Goal: Information Seeking & Learning: Find specific fact

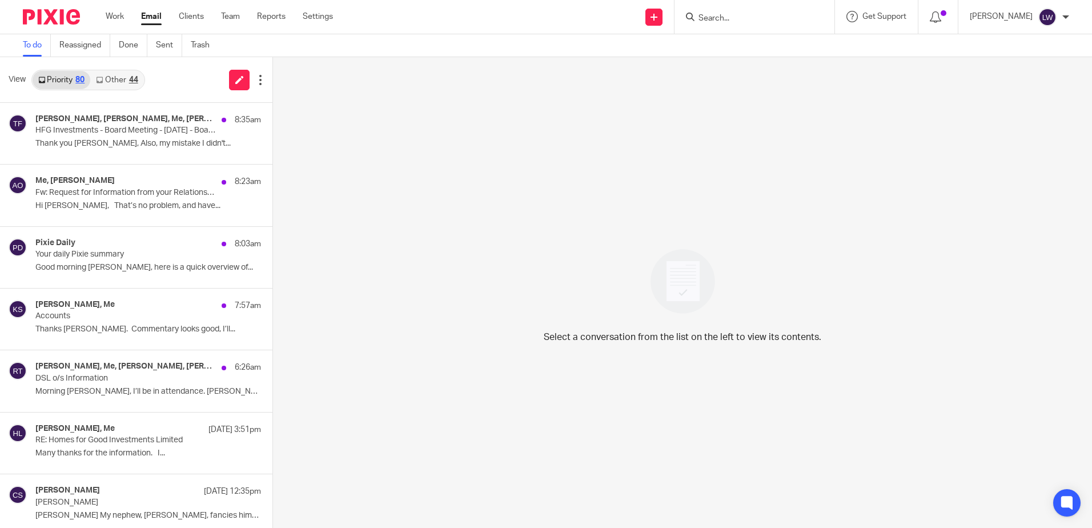
click at [110, 204] on p "Hi Olivia, That’s no problem, and have..." at bounding box center [148, 206] width 226 height 10
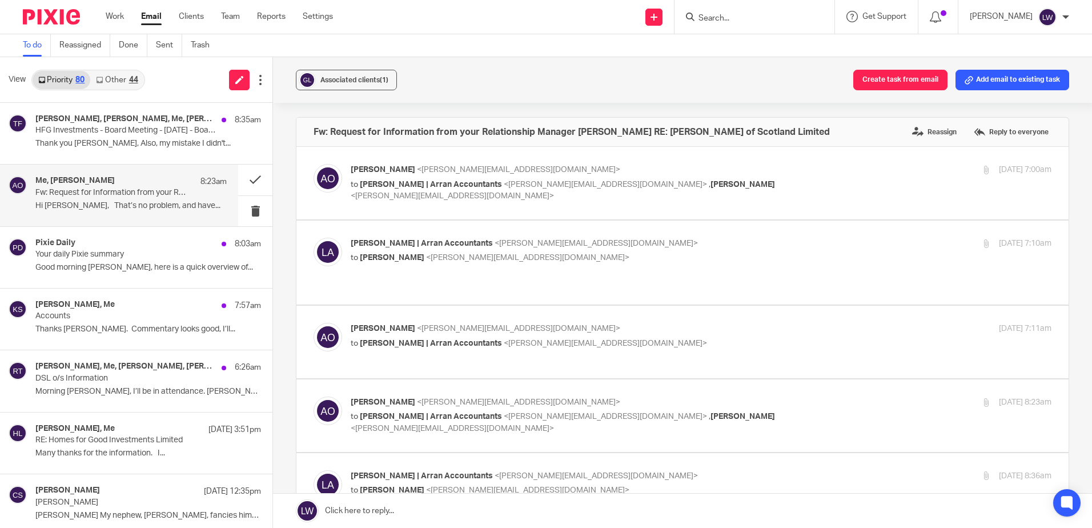
click at [355, 77] on span "Associated clients (1)" at bounding box center [354, 80] width 68 height 7
drag, startPoint x: 468, startPoint y: 72, endPoint x: 254, endPoint y: 162, distance: 232.7
click at [467, 73] on div "Associated clients (1) Create task from email Add email to existing task" at bounding box center [682, 80] width 819 height 46
click at [238, 180] on button at bounding box center [255, 179] width 34 height 30
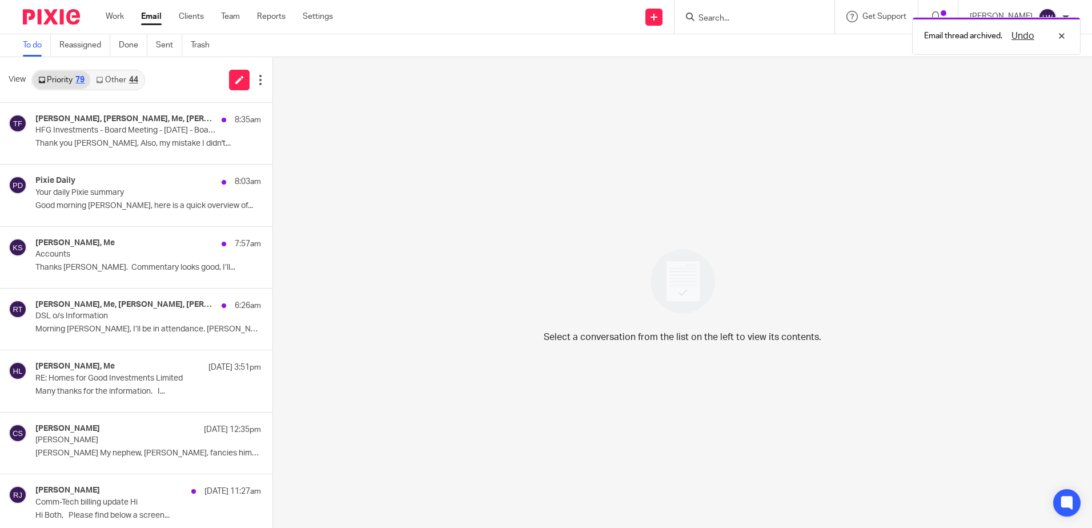
click at [135, 139] on p "Thank you Lorna, Also, my mistake I didn't..." at bounding box center [148, 144] width 226 height 10
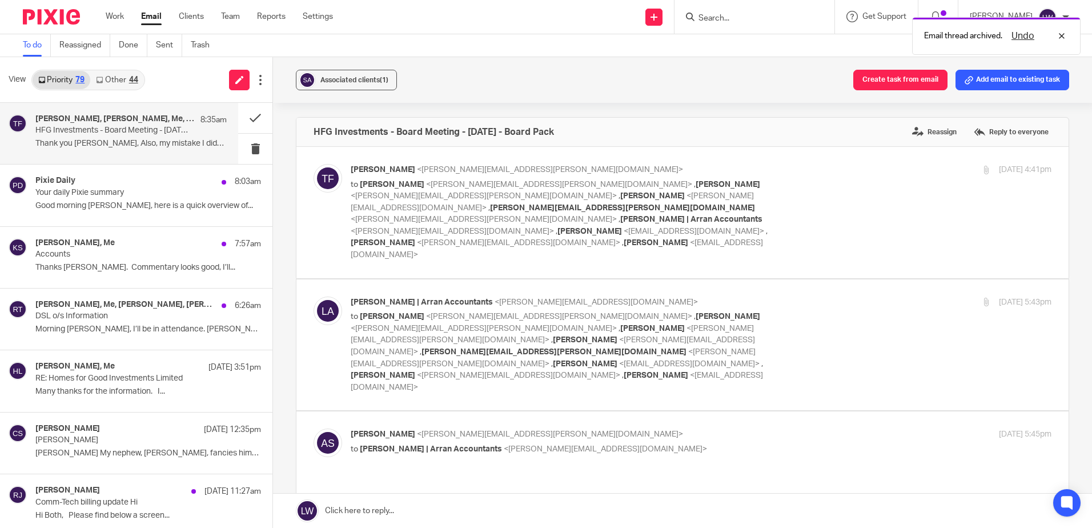
click at [335, 79] on span "Associated clients (1)" at bounding box center [354, 80] width 68 height 7
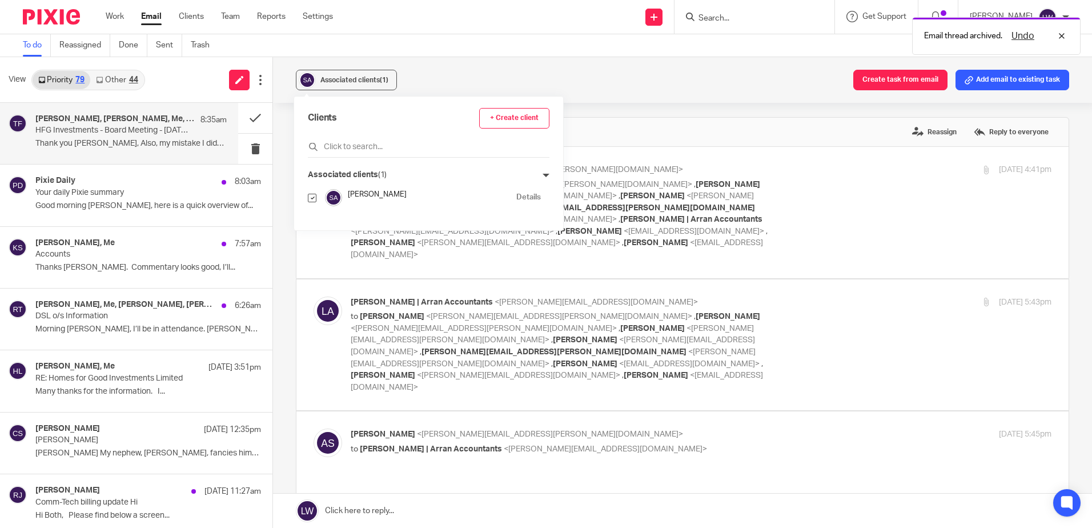
click at [312, 195] on input "checkbox" at bounding box center [312, 198] width 9 height 9
checkbox input "false"
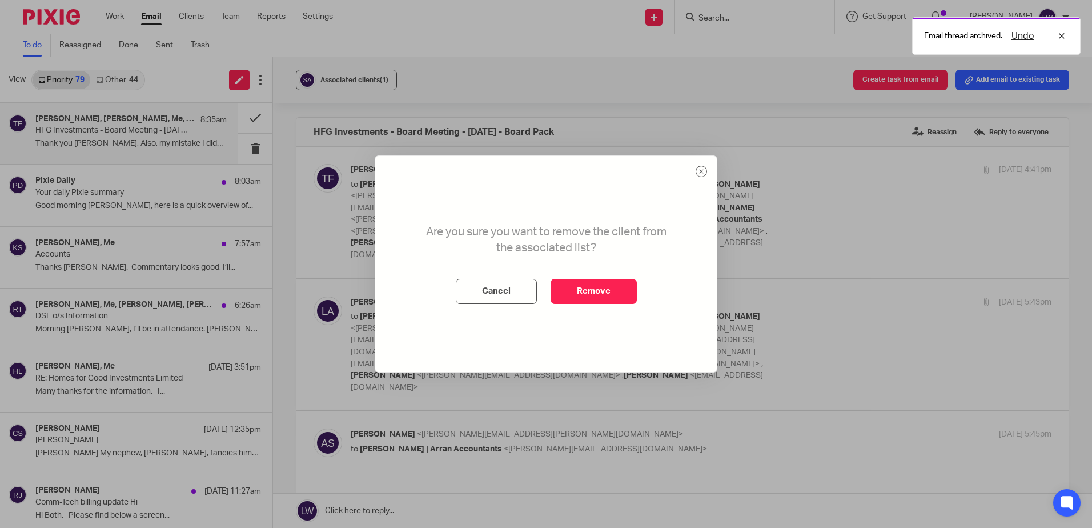
click at [563, 295] on button "Remove" at bounding box center [593, 291] width 86 height 25
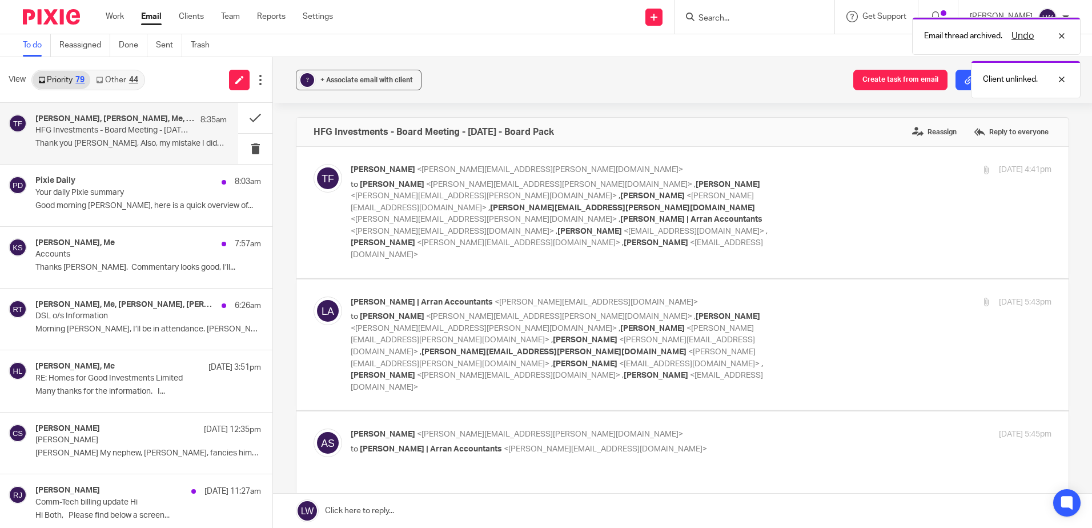
click at [362, 80] on span "+ Associate email with client" at bounding box center [366, 80] width 93 height 7
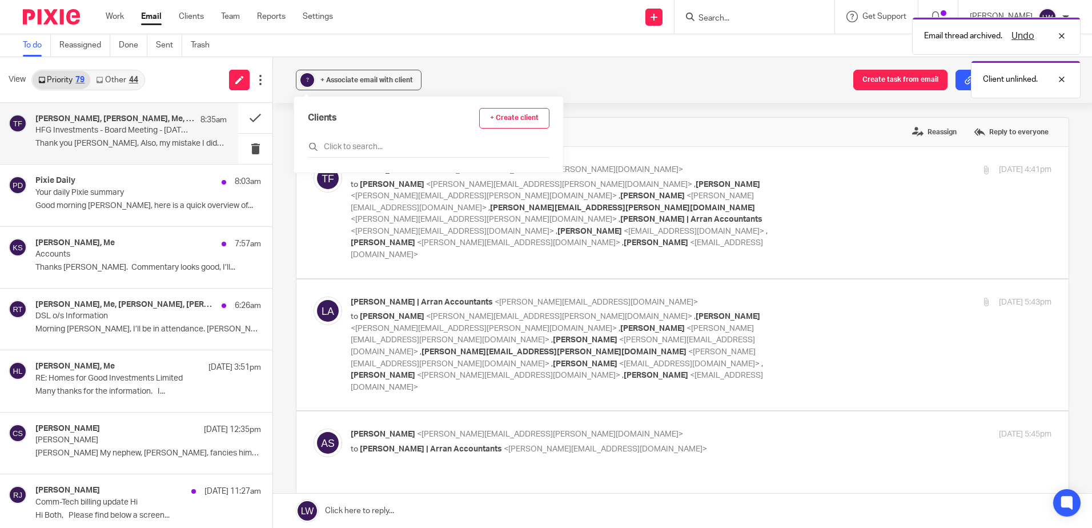
drag, startPoint x: 388, startPoint y: 138, endPoint x: 382, endPoint y: 147, distance: 10.8
click at [387, 140] on div "Clients + Create client" at bounding box center [429, 133] width 242 height 50
click at [382, 147] on input "text" at bounding box center [429, 146] width 242 height 11
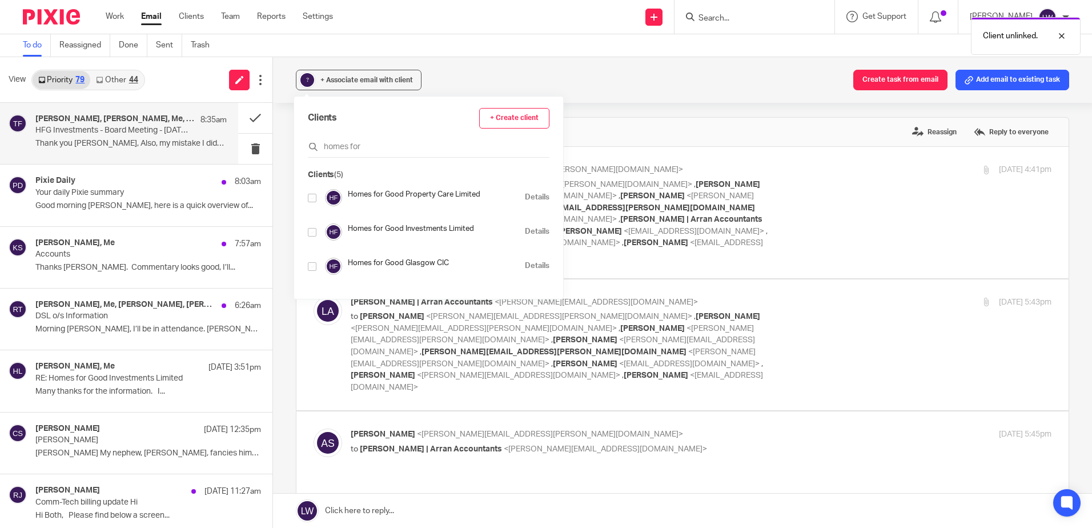
type input "homes for"
click at [316, 228] on input "checkbox" at bounding box center [312, 232] width 9 height 9
checkbox input "true"
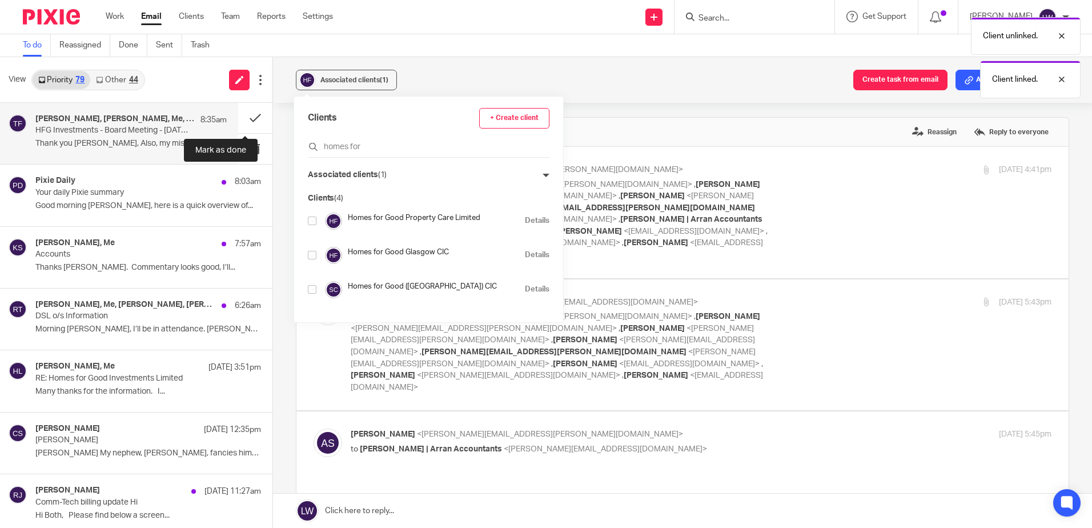
click at [247, 116] on button at bounding box center [255, 118] width 34 height 30
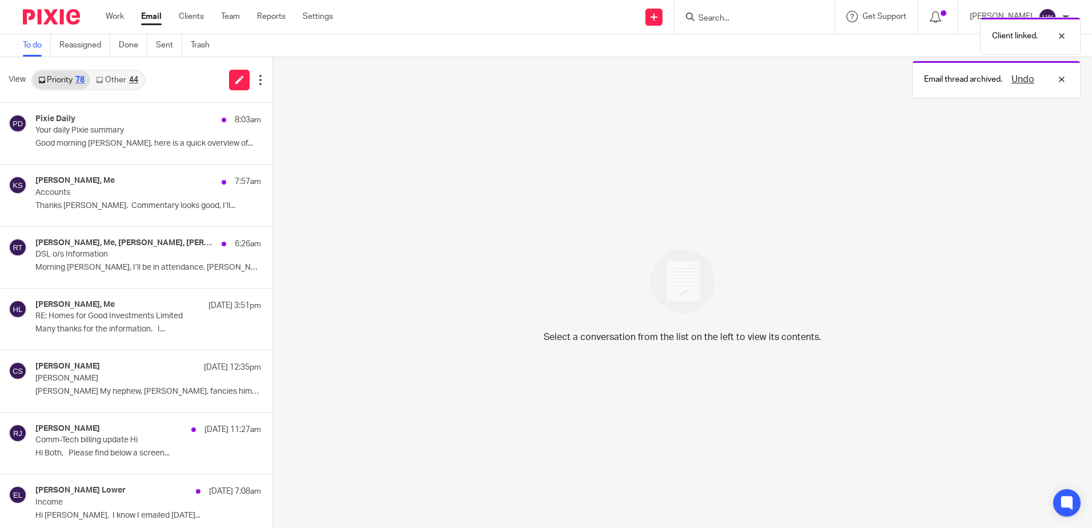
click at [139, 106] on div "Pixie Daily 8:03am Your daily Pixie summary Good morning Lorna, here is a quick…" at bounding box center [136, 133] width 272 height 61
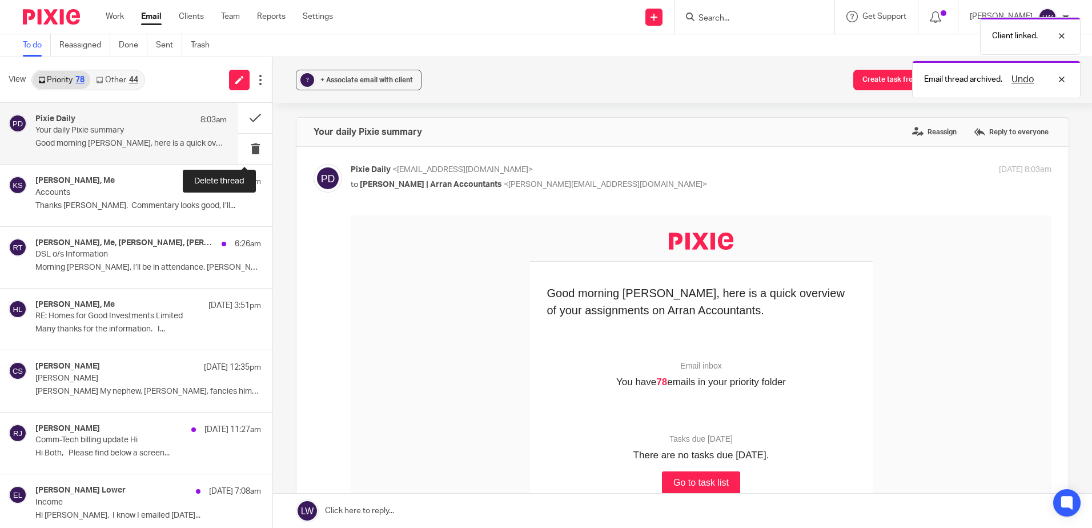
click at [244, 142] on button at bounding box center [255, 149] width 34 height 30
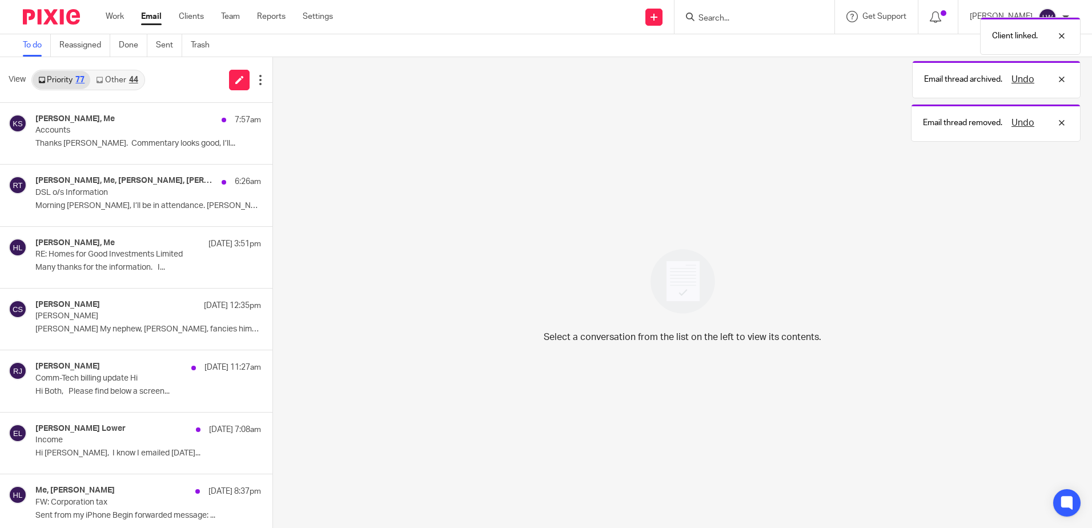
click at [118, 141] on p "Thanks Lorna. Commentary looks good, I’ll..." at bounding box center [148, 144] width 226 height 10
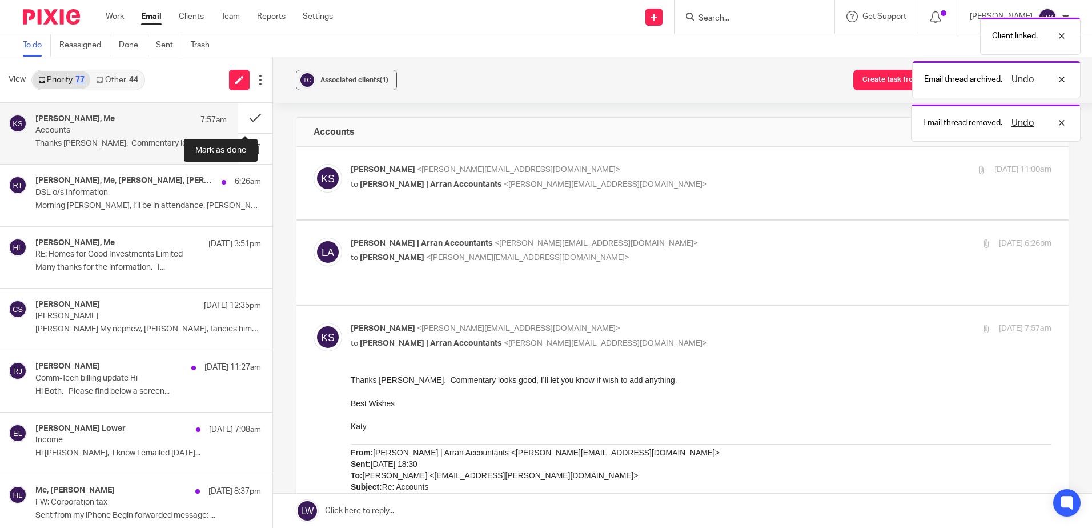
click at [241, 118] on button at bounding box center [255, 118] width 34 height 30
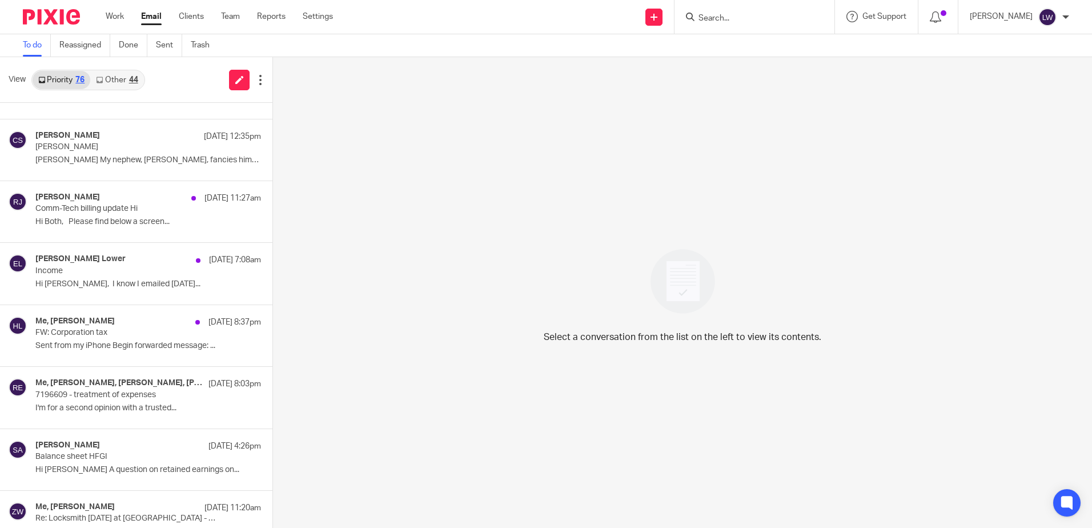
scroll to position [228, 0]
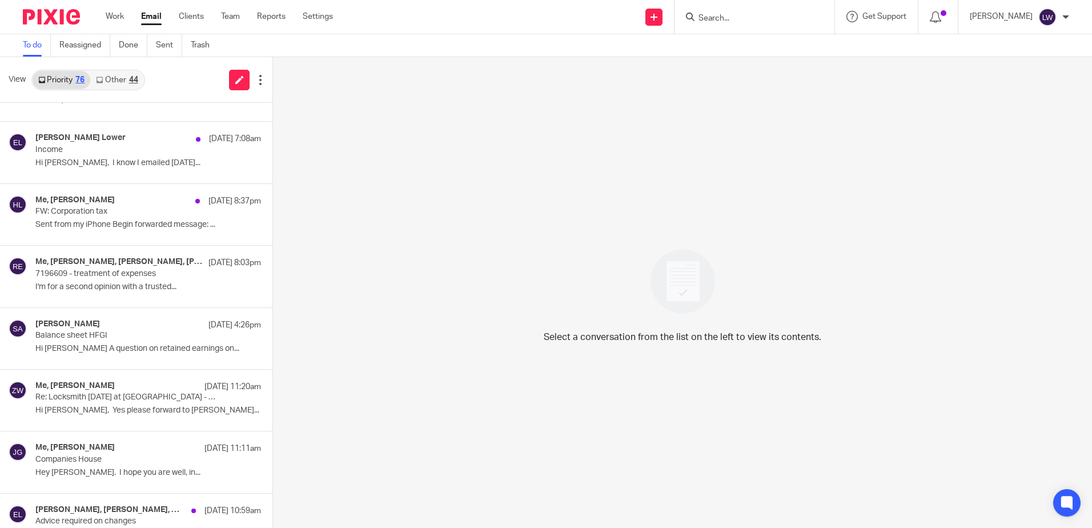
click at [123, 78] on link "Other 44" at bounding box center [116, 80] width 53 height 18
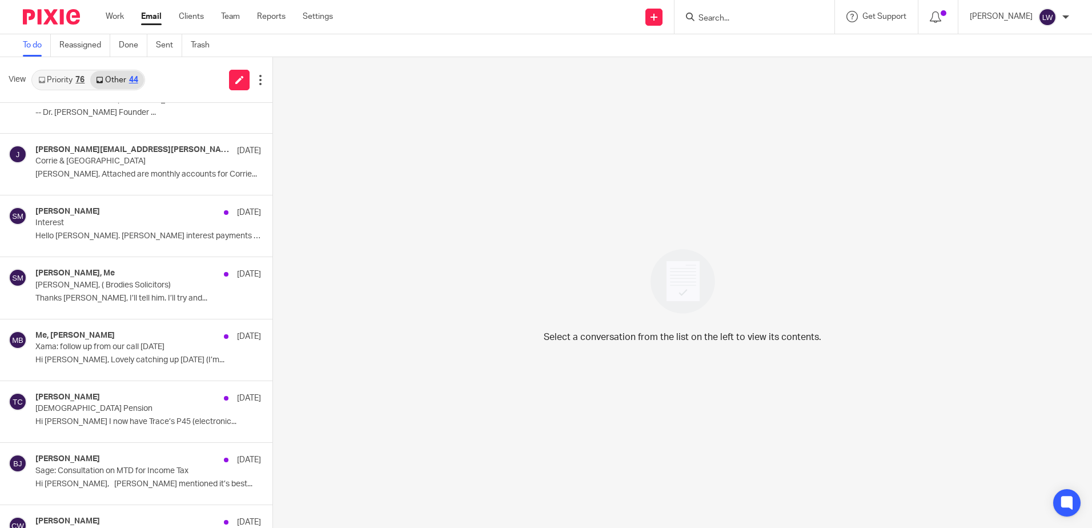
scroll to position [400, 0]
click at [71, 93] on div "View Priority 76 Other 44" at bounding box center [136, 80] width 272 height 46
click at [71, 79] on link "Priority 76" at bounding box center [62, 80] width 58 height 18
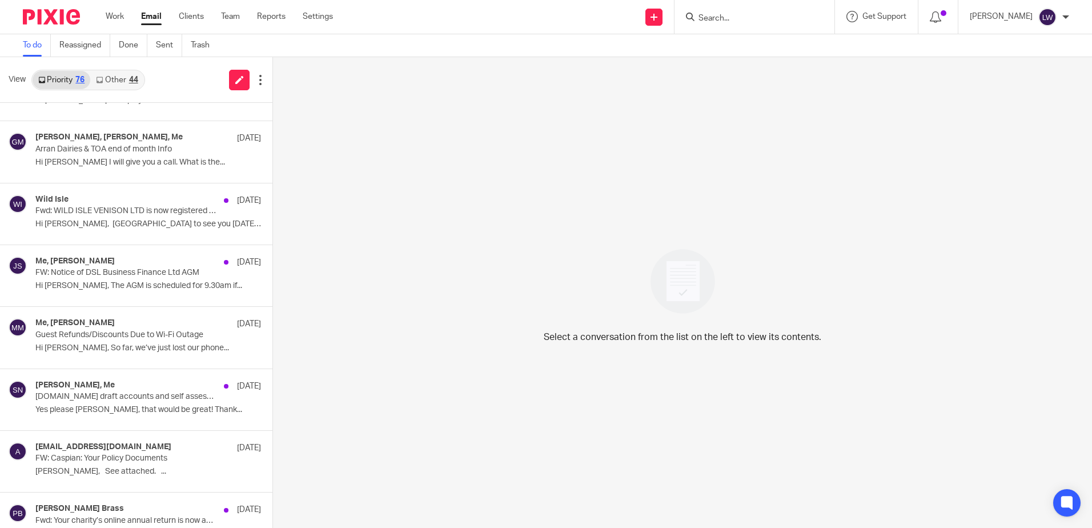
scroll to position [1221, 0]
click at [94, 281] on p "Hi Lorna, The AGM is scheduled for 9.30am if..." at bounding box center [148, 284] width 226 height 10
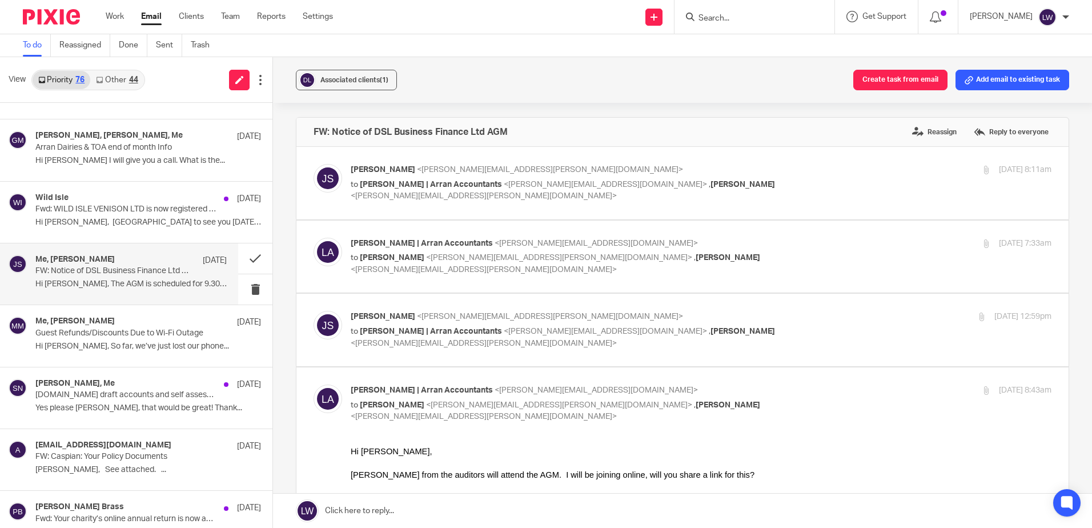
scroll to position [0, 0]
click at [335, 74] on button "Associated clients (1)" at bounding box center [346, 80] width 101 height 21
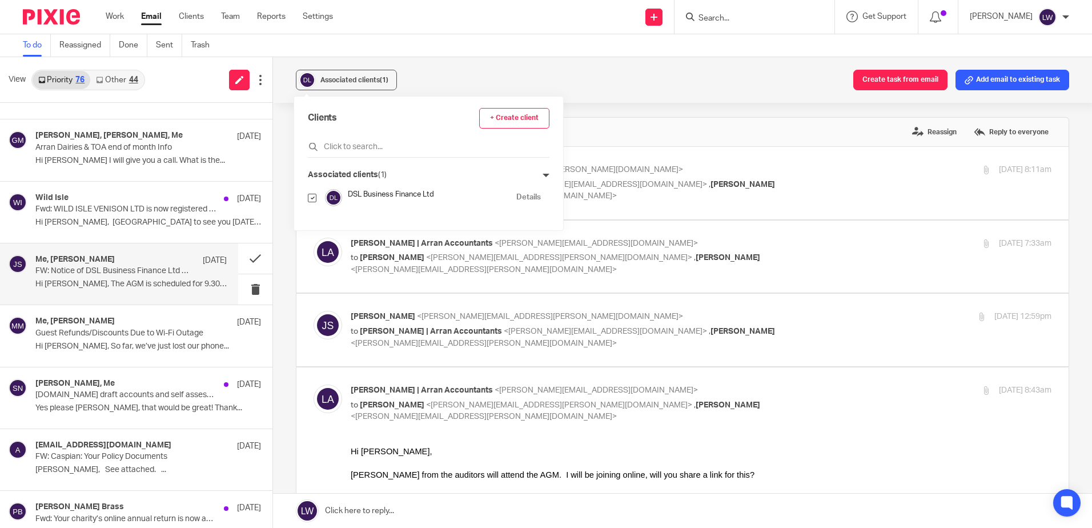
click at [520, 79] on div "Associated clients (1) Create task from email Add email to existing task" at bounding box center [682, 80] width 819 height 46
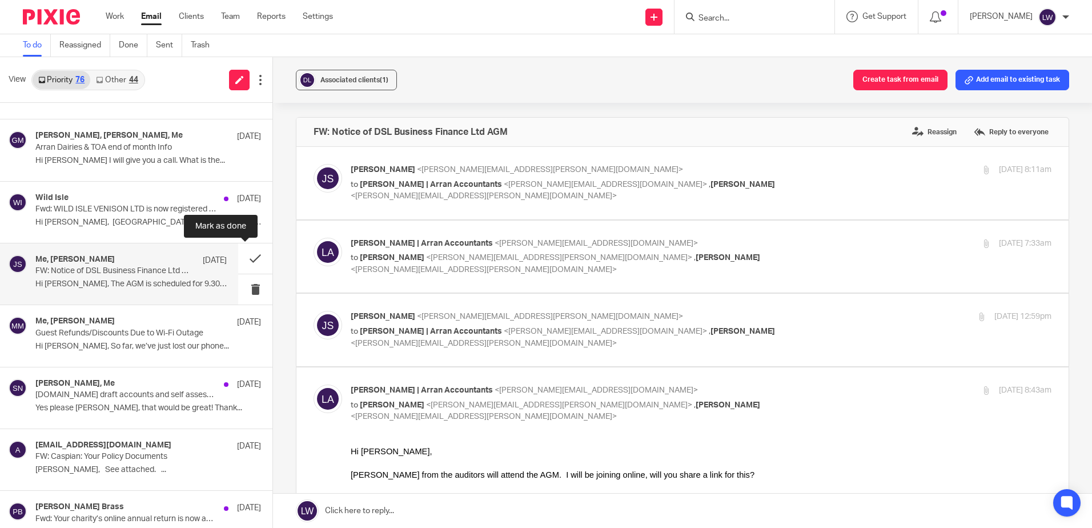
click at [247, 253] on button at bounding box center [255, 258] width 34 height 30
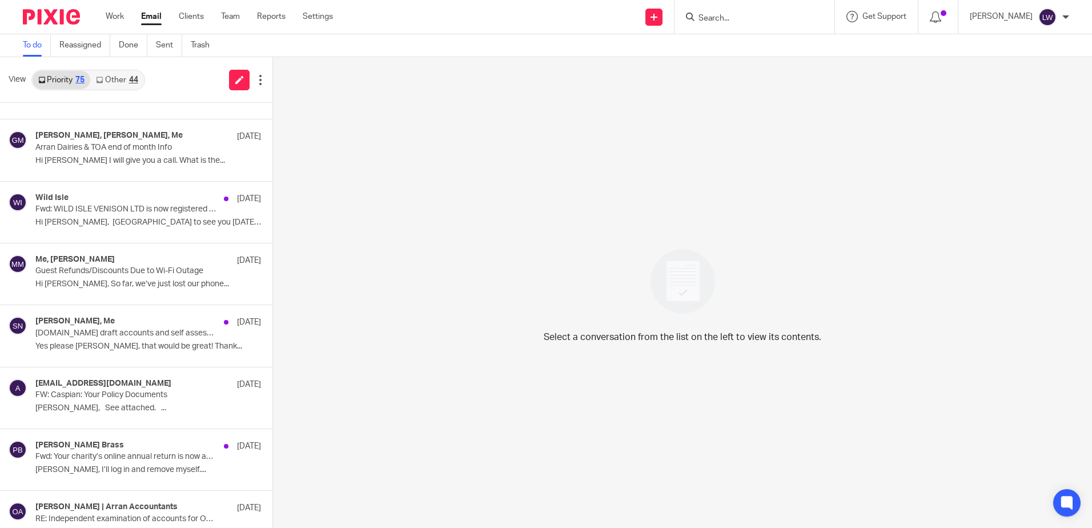
click at [148, 18] on link "Email" at bounding box center [151, 16] width 21 height 11
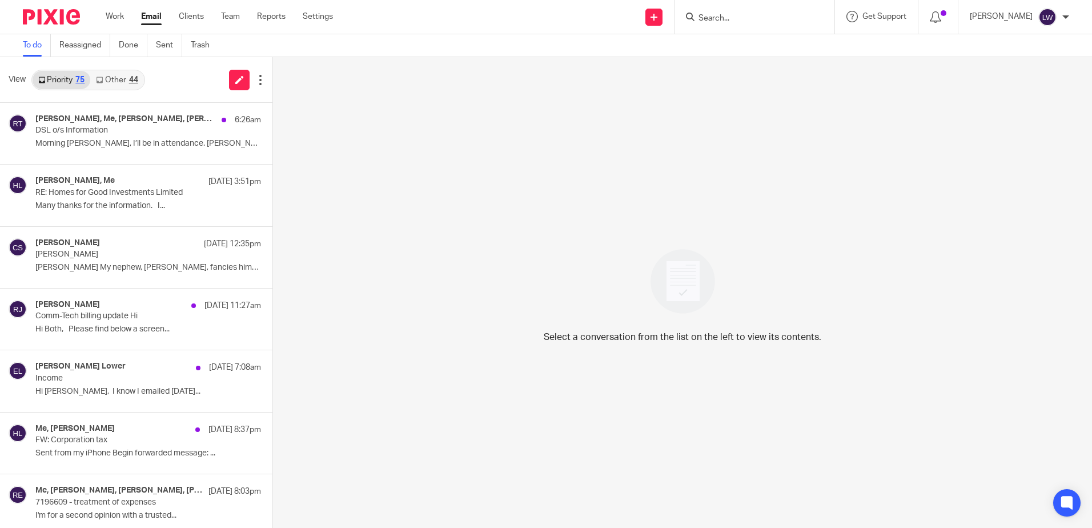
click at [114, 131] on p "DSL o/s Information" at bounding box center [125, 131] width 180 height 10
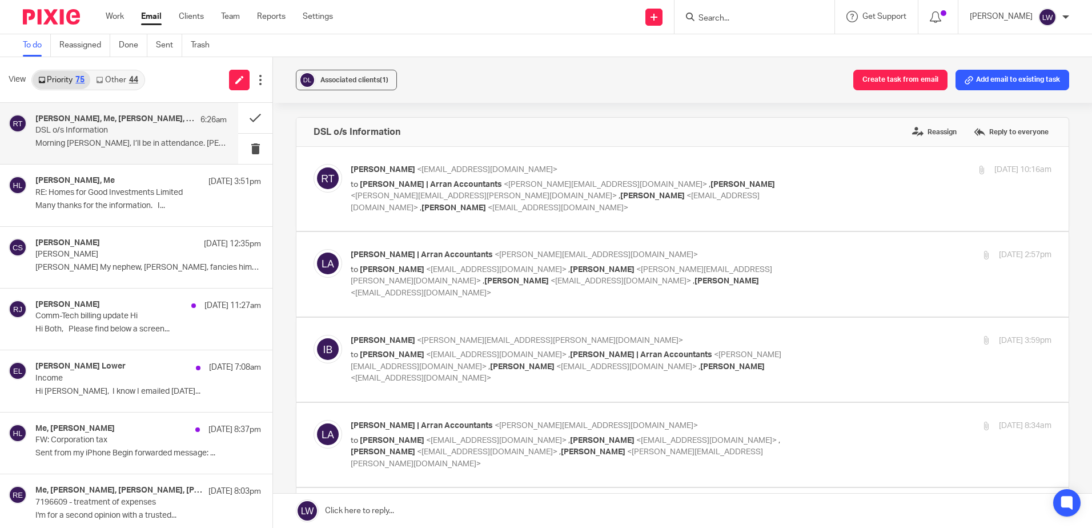
click at [352, 79] on span "Associated clients (1)" at bounding box center [354, 80] width 68 height 7
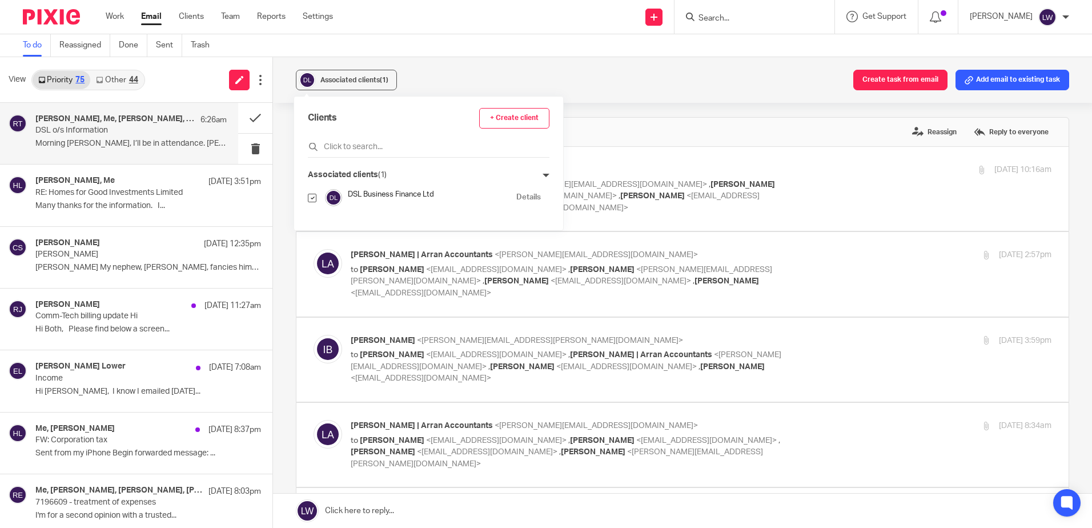
click at [444, 78] on div "Associated clients (1) Create task from email Add email to existing task" at bounding box center [682, 80] width 819 height 46
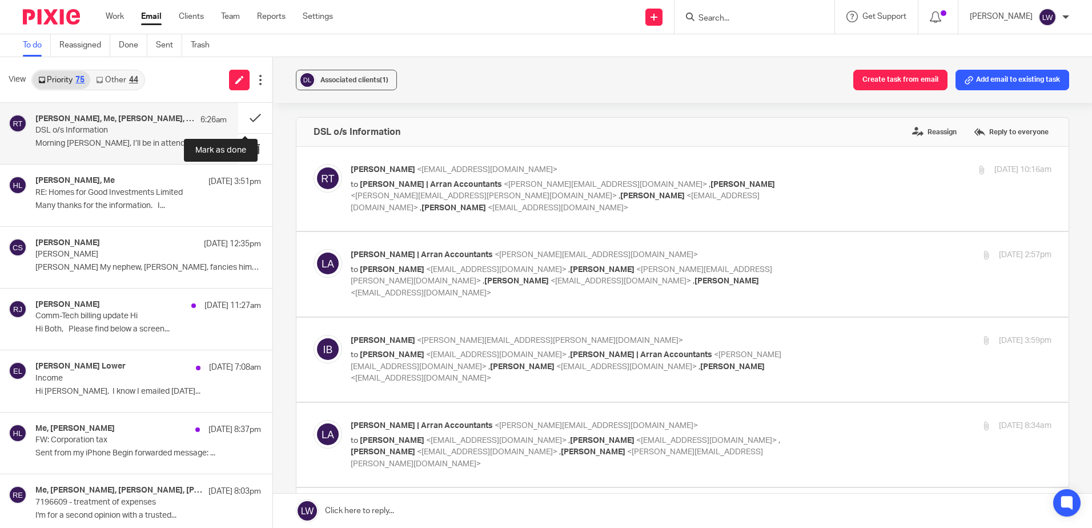
click at [243, 115] on button at bounding box center [255, 118] width 34 height 30
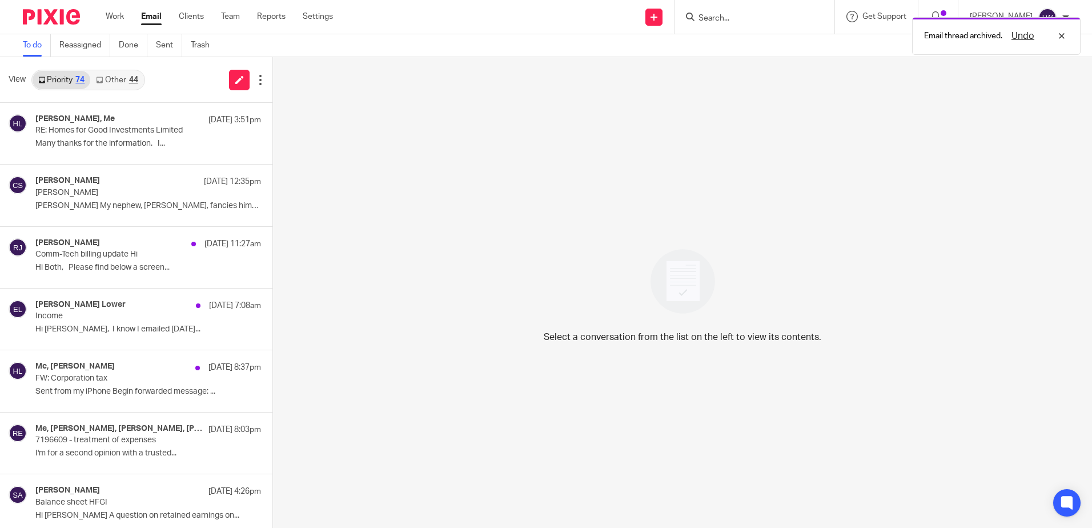
click at [116, 141] on p "Many thanks for the information. I..." at bounding box center [148, 144] width 226 height 10
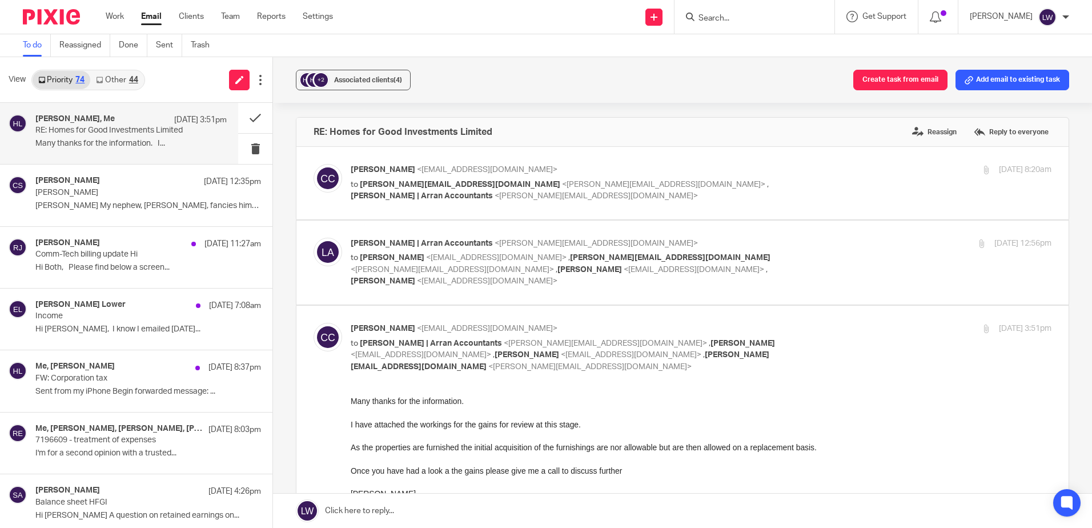
click at [110, 79] on link "Other 44" at bounding box center [116, 80] width 53 height 18
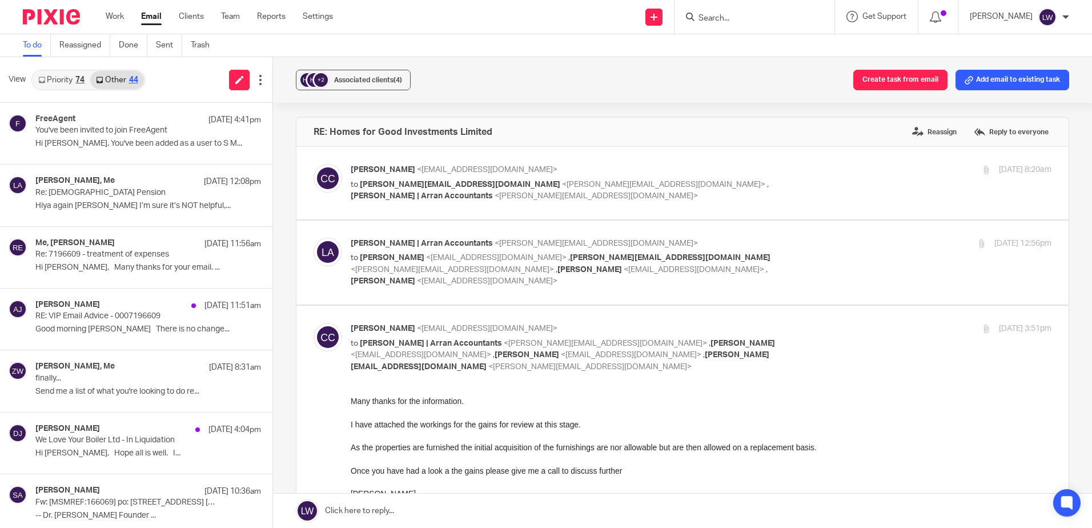
click at [110, 138] on div "FreeAgent 14 Aug 4:41pm You've been invited to join FreeAgent Hi lorna, You've …" at bounding box center [148, 133] width 226 height 38
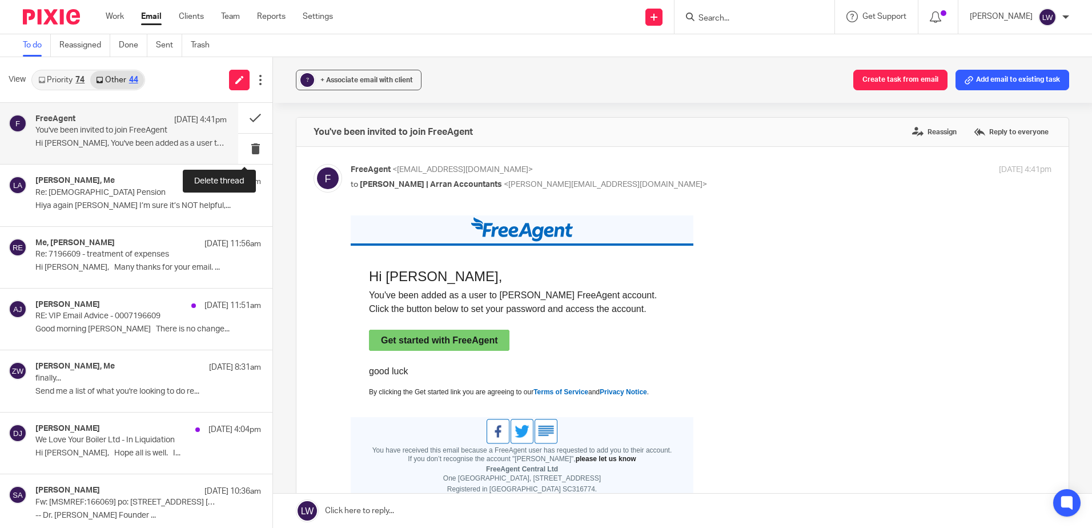
click at [242, 146] on button at bounding box center [255, 149] width 34 height 30
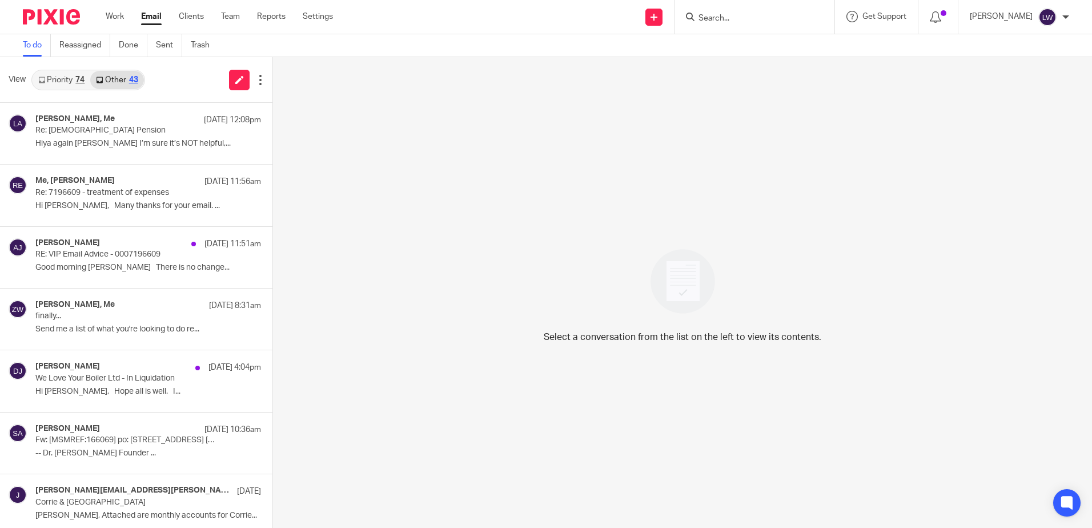
click at [71, 81] on link "Priority 74" at bounding box center [62, 80] width 58 height 18
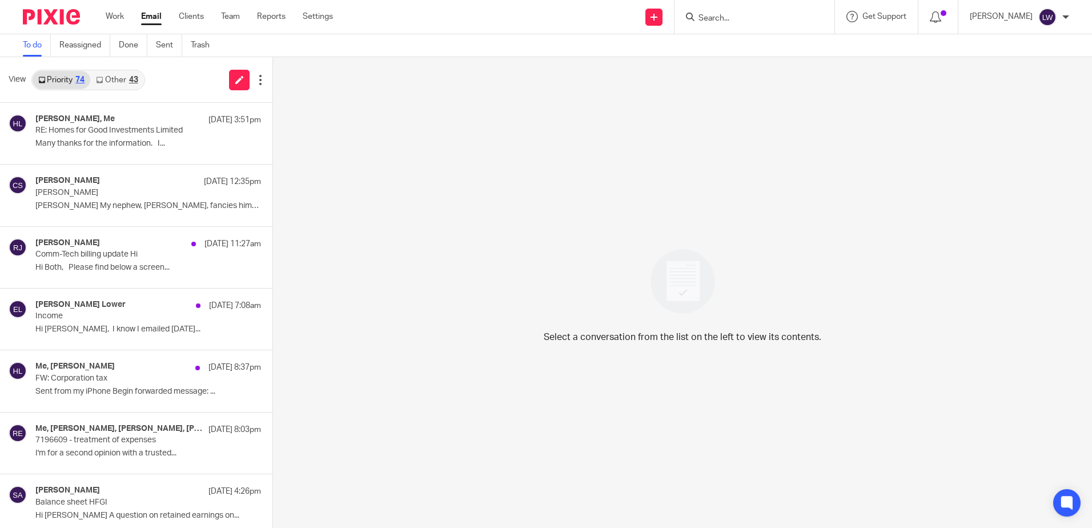
click at [120, 81] on link "Other 43" at bounding box center [116, 80] width 53 height 18
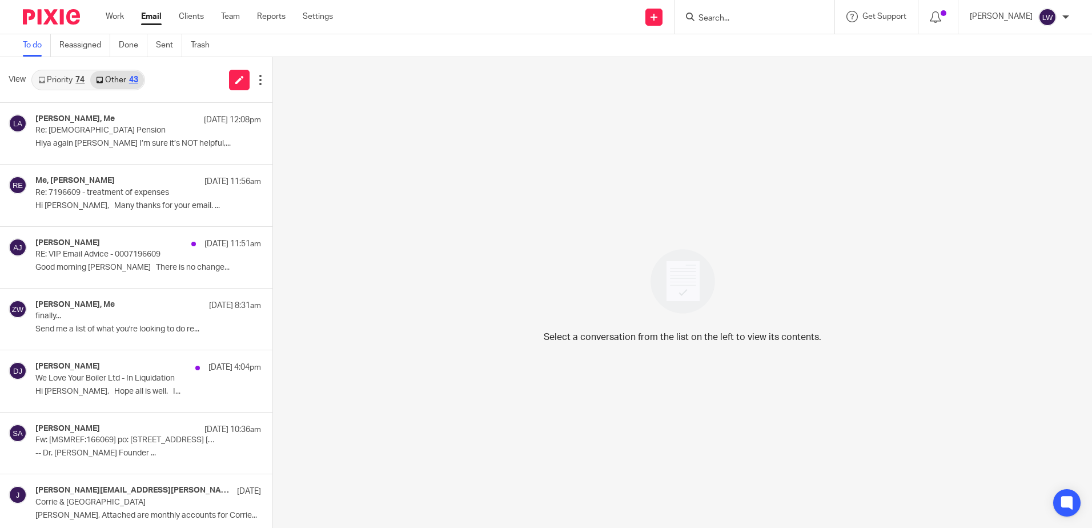
click at [63, 79] on link "Priority 74" at bounding box center [62, 80] width 58 height 18
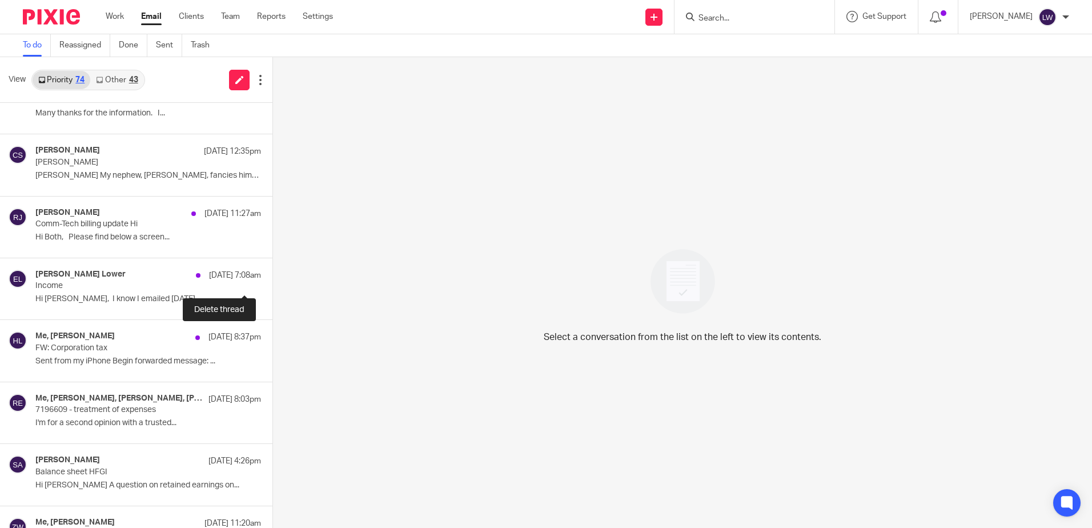
scroll to position [57, 0]
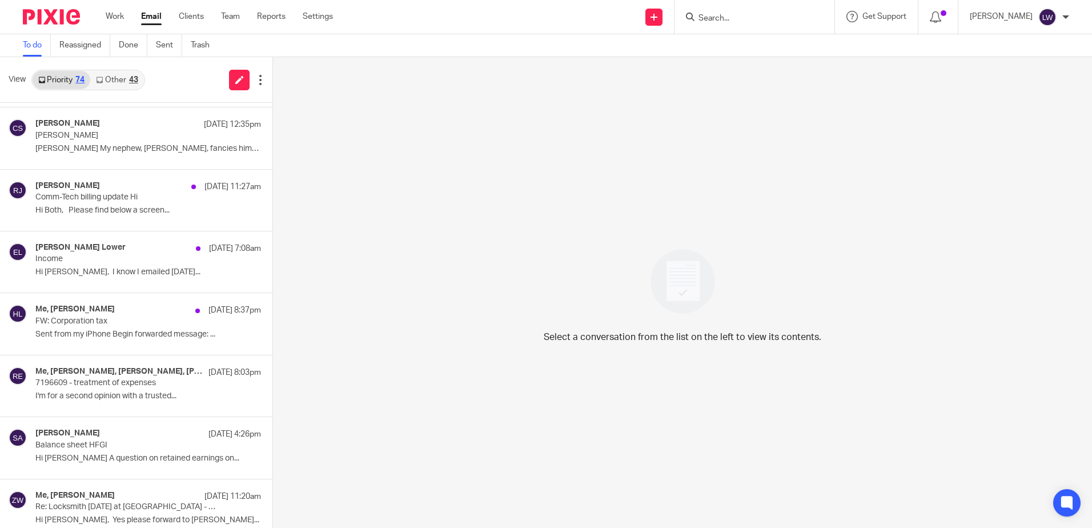
click at [114, 328] on div "Me, Christine Cameron 13 Aug 8:37pm FW: Corporation tax Sent from my iPhone Beg…" at bounding box center [148, 323] width 226 height 38
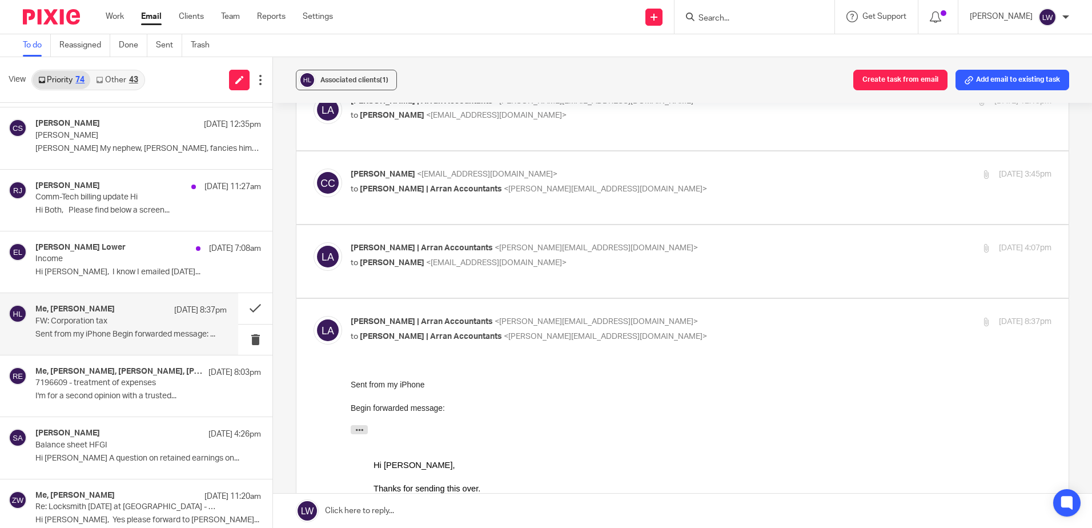
scroll to position [114, 0]
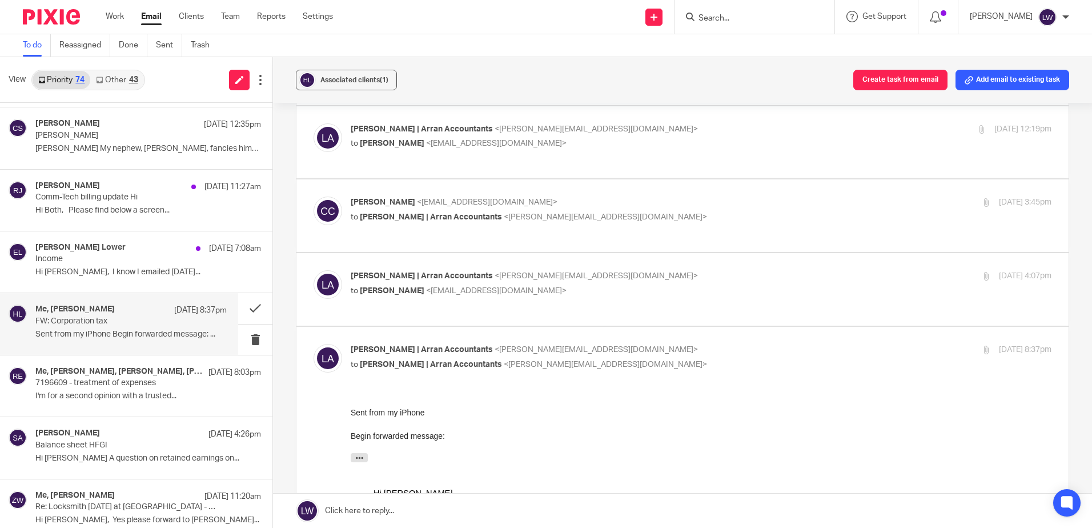
click at [419, 279] on span "[PERSON_NAME] | Arran Accountants" at bounding box center [422, 276] width 142 height 8
checkbox input "true"
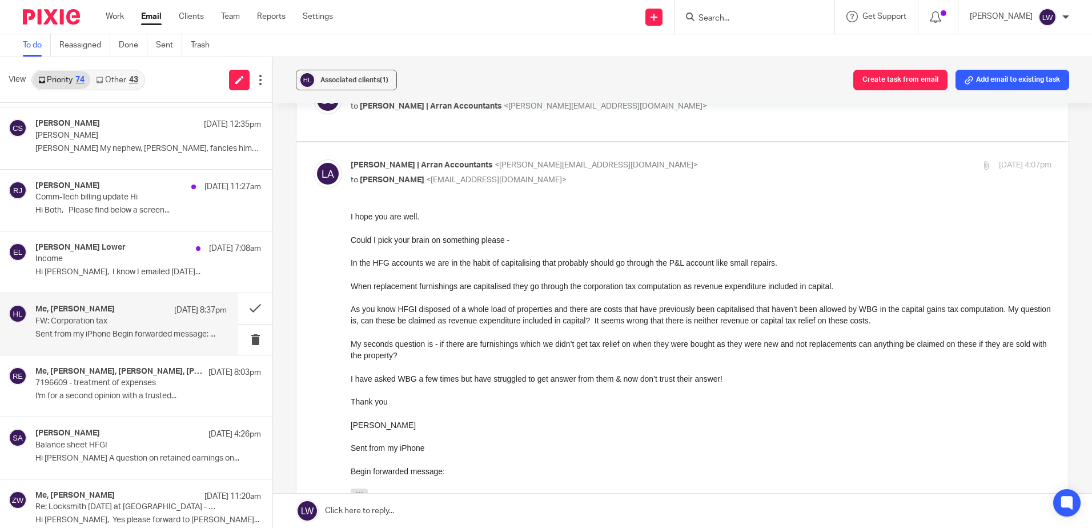
scroll to position [228, 0]
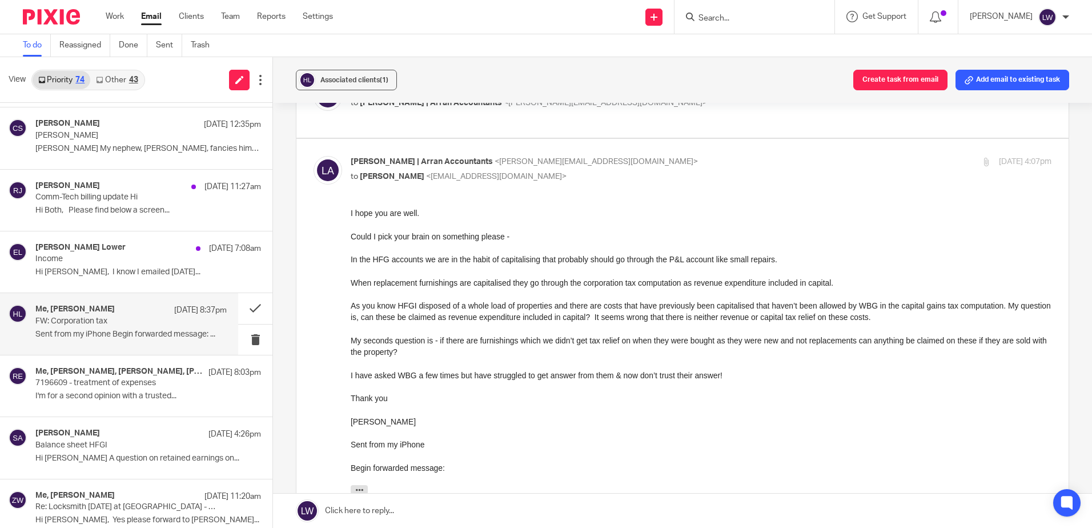
click at [339, 80] on span "Associated clients (1)" at bounding box center [354, 80] width 68 height 7
click at [246, 311] on button at bounding box center [255, 308] width 34 height 30
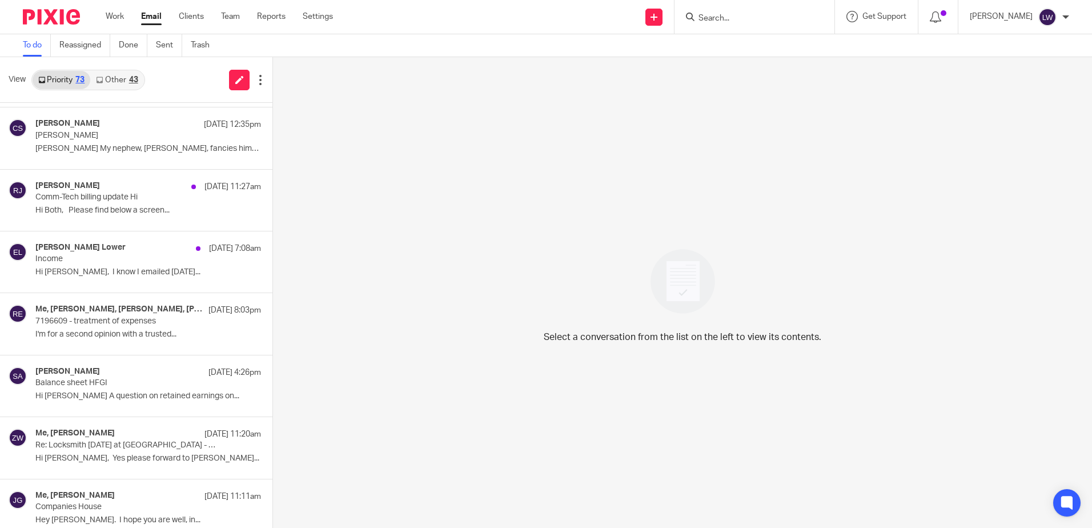
click at [130, 503] on p "Companies House" at bounding box center [125, 507] width 180 height 10
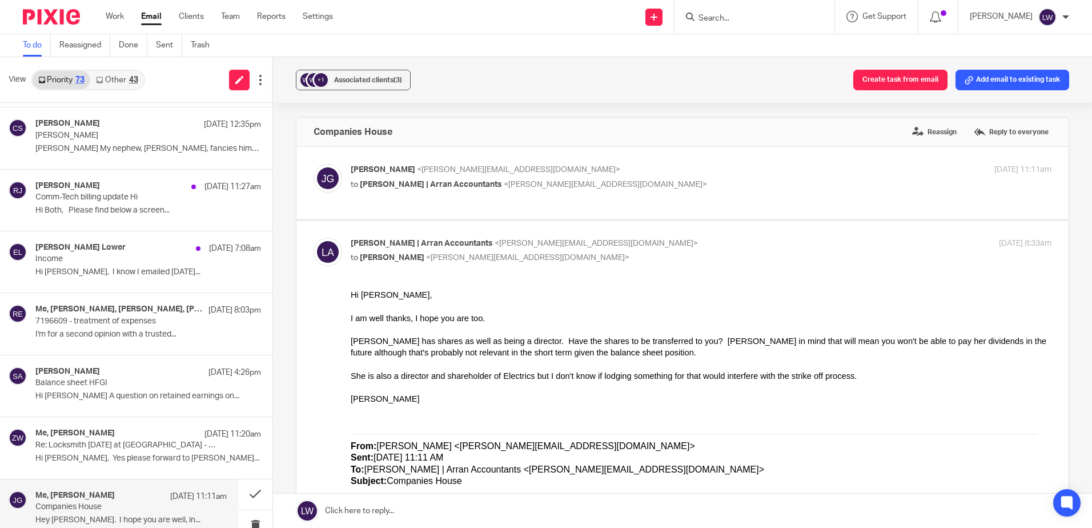
scroll to position [0, 0]
click at [357, 81] on span "Associated clients (3)" at bounding box center [368, 80] width 68 height 7
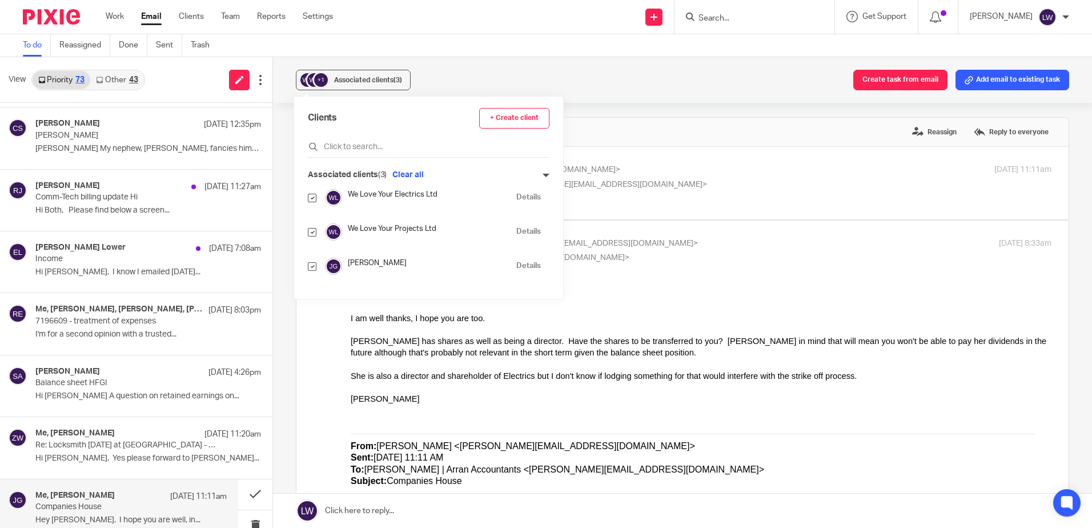
click at [314, 196] on input "checkbox" at bounding box center [312, 198] width 9 height 9
checkbox input "false"
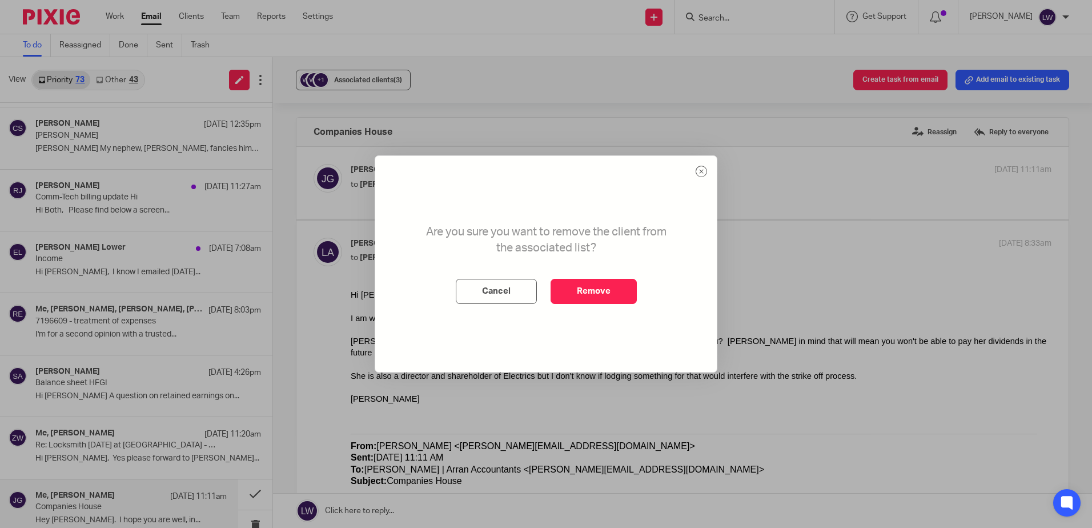
drag, startPoint x: 564, startPoint y: 286, endPoint x: 376, endPoint y: 199, distance: 206.2
click at [564, 286] on button "Remove" at bounding box center [593, 291] width 86 height 25
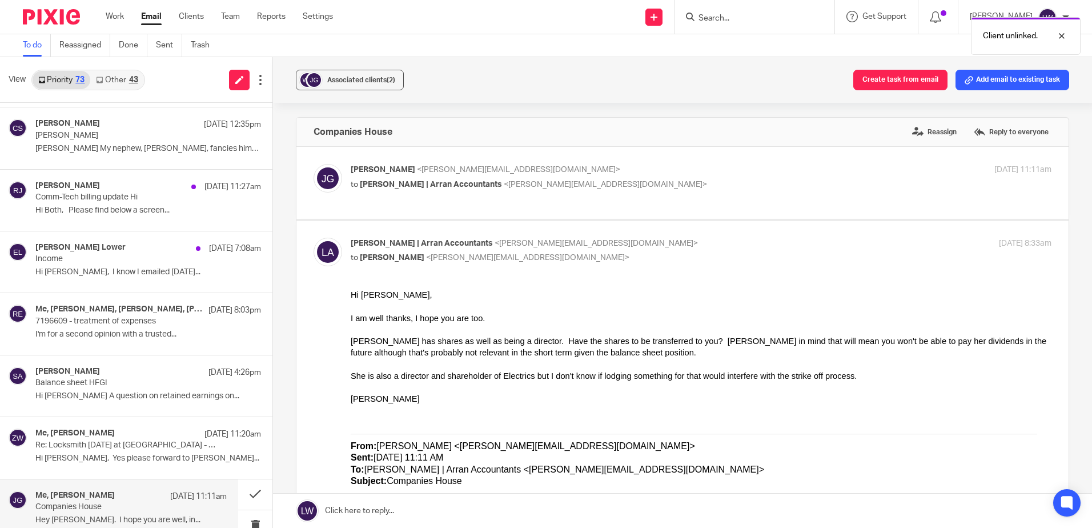
click at [332, 82] on span "Associated clients (2)" at bounding box center [361, 80] width 68 height 7
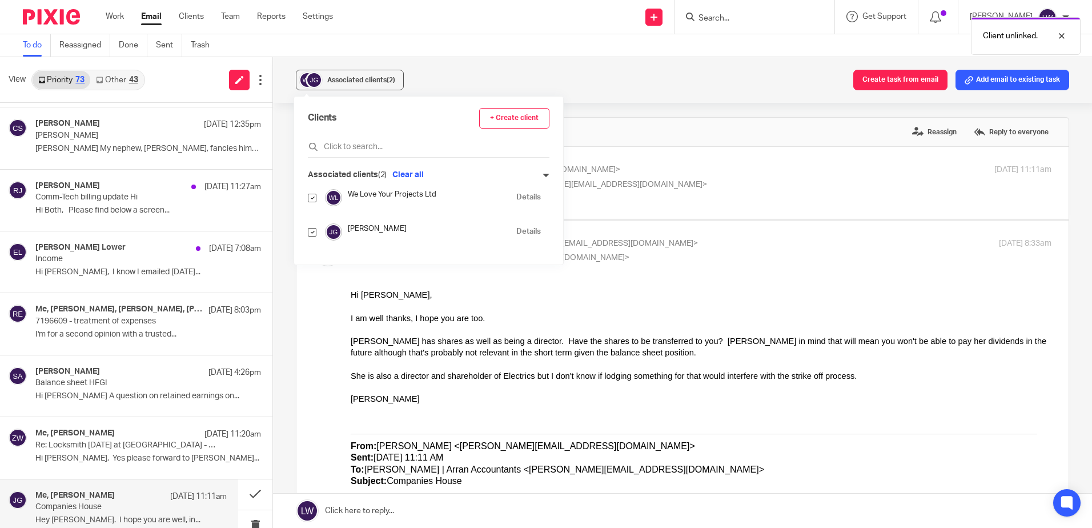
click at [313, 231] on input "checkbox" at bounding box center [312, 232] width 9 height 9
checkbox input "false"
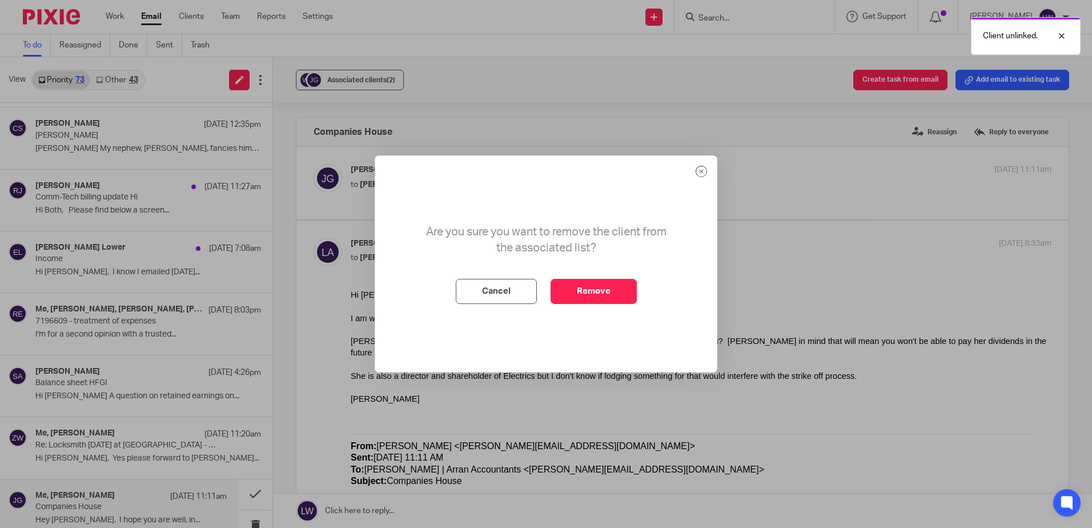
click at [610, 297] on button "Remove" at bounding box center [593, 291] width 86 height 25
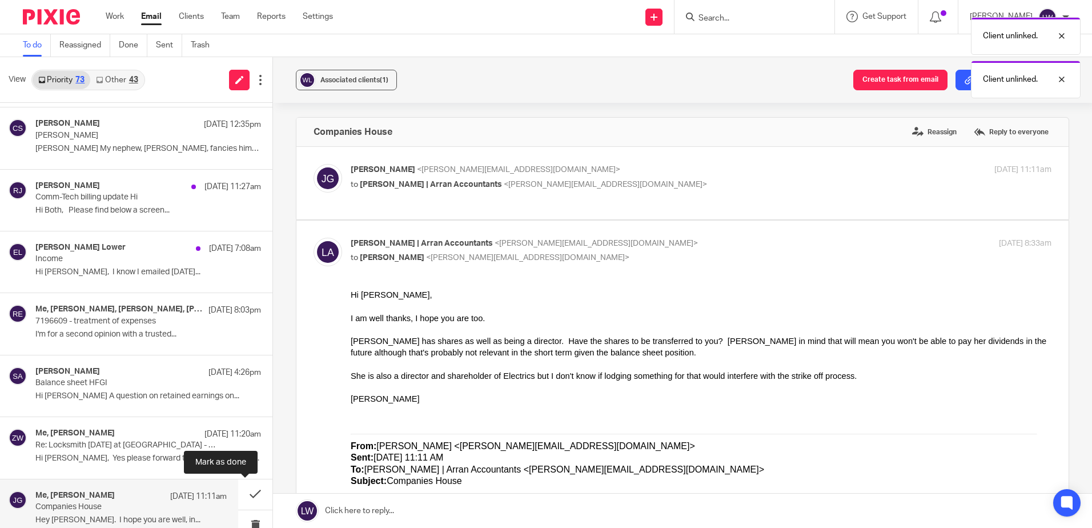
click at [240, 497] on button at bounding box center [255, 494] width 34 height 30
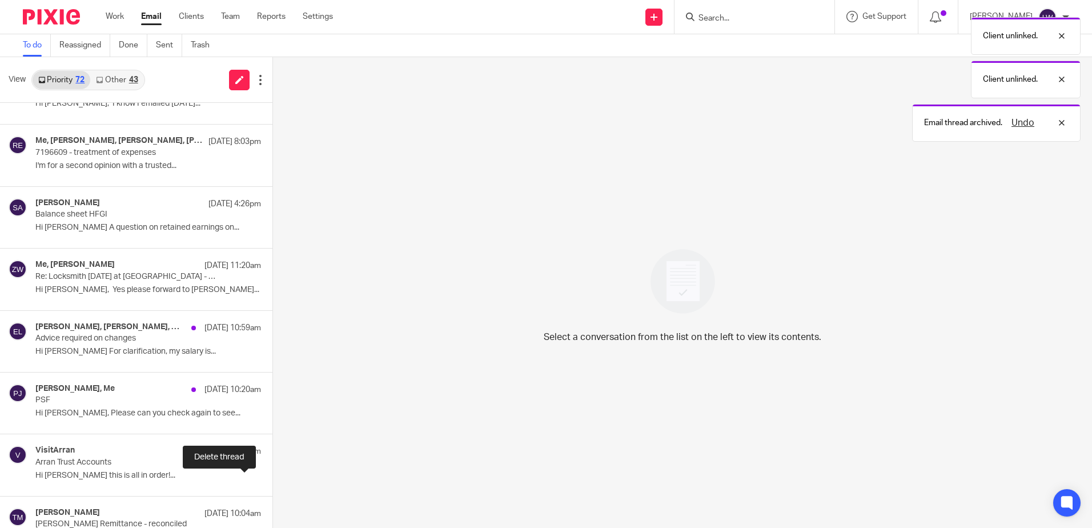
scroll to position [228, 0]
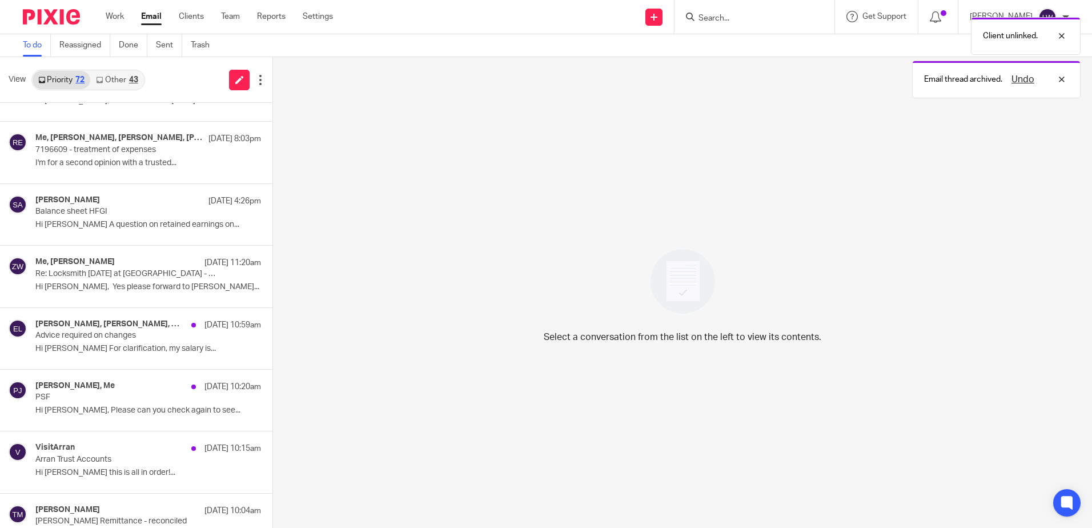
click at [89, 268] on div "Me, Zoe Whyatt 13 Aug 11:20am" at bounding box center [148, 262] width 226 height 11
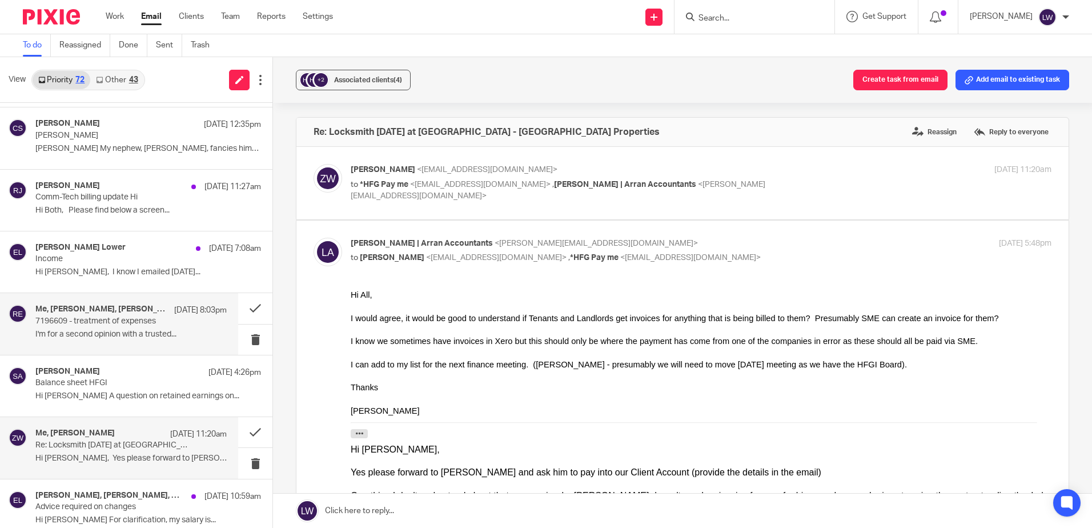
scroll to position [0, 0]
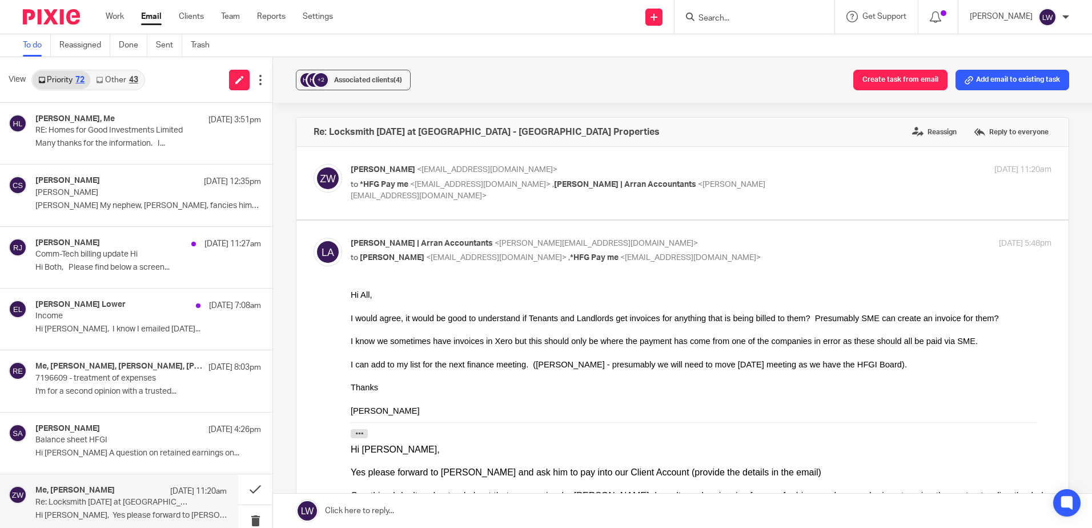
drag, startPoint x: 152, startPoint y: 19, endPoint x: 39, endPoint y: 62, distance: 121.6
click at [152, 19] on link "Email" at bounding box center [151, 16] width 21 height 11
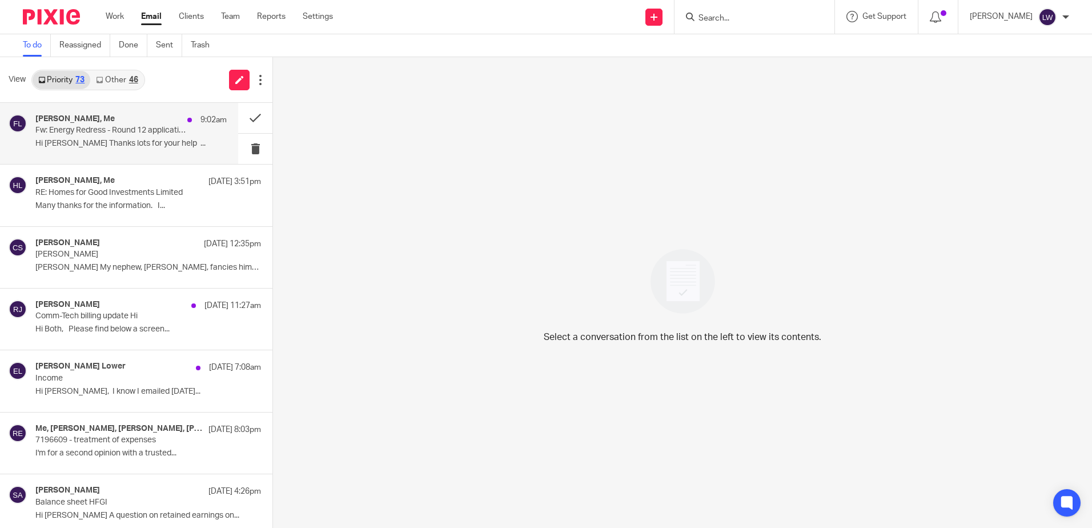
click at [110, 143] on p "Hi Lorna Thanks lots for your help ..." at bounding box center [130, 144] width 191 height 10
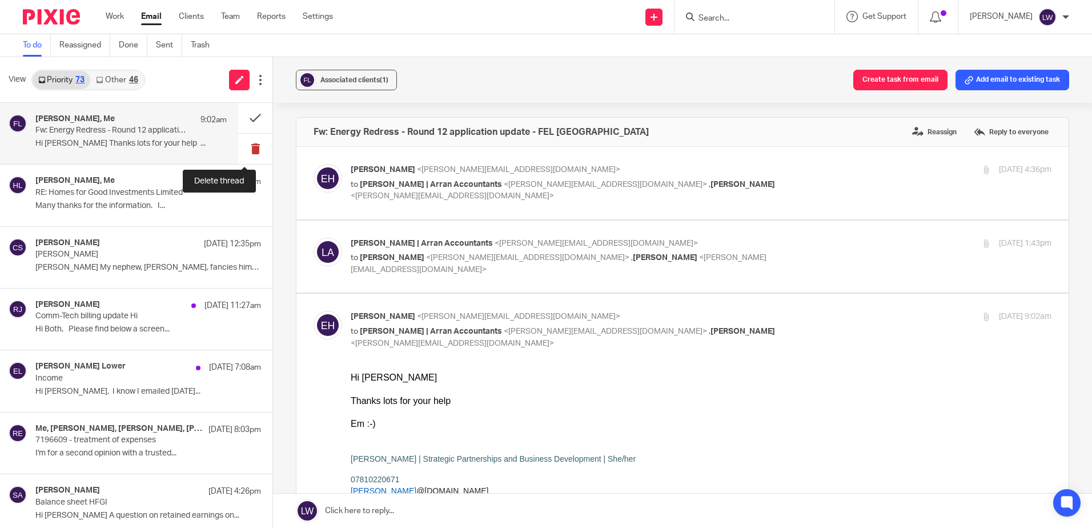
click at [244, 150] on button at bounding box center [255, 149] width 34 height 30
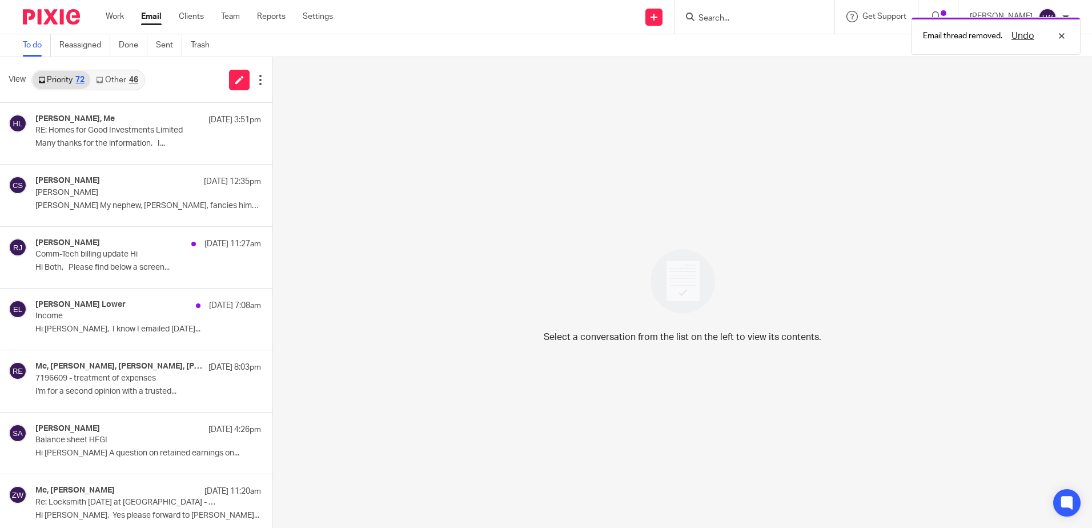
click at [119, 78] on link "Other 46" at bounding box center [116, 80] width 53 height 18
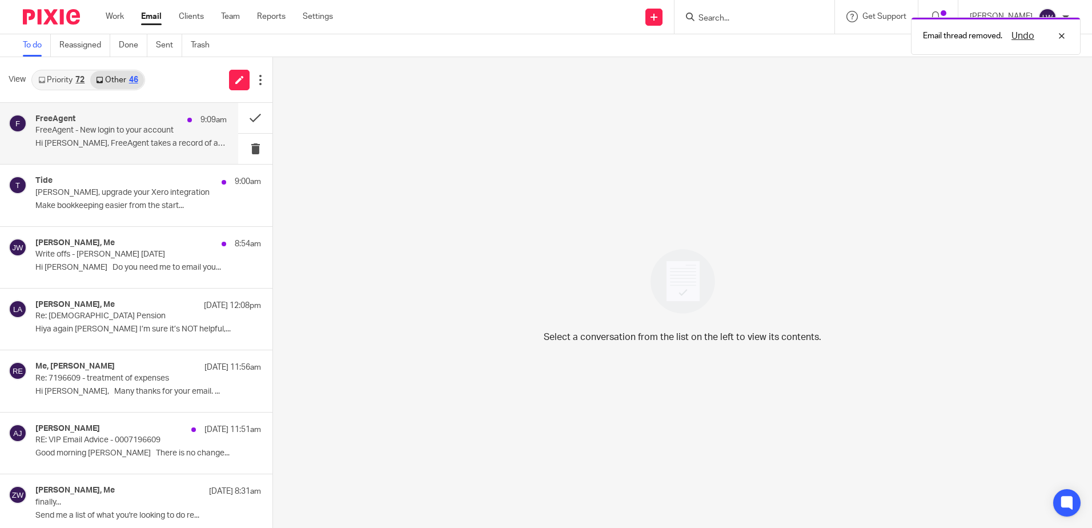
click at [107, 132] on p "FreeAgent - New login to your account" at bounding box center [111, 131] width 153 height 10
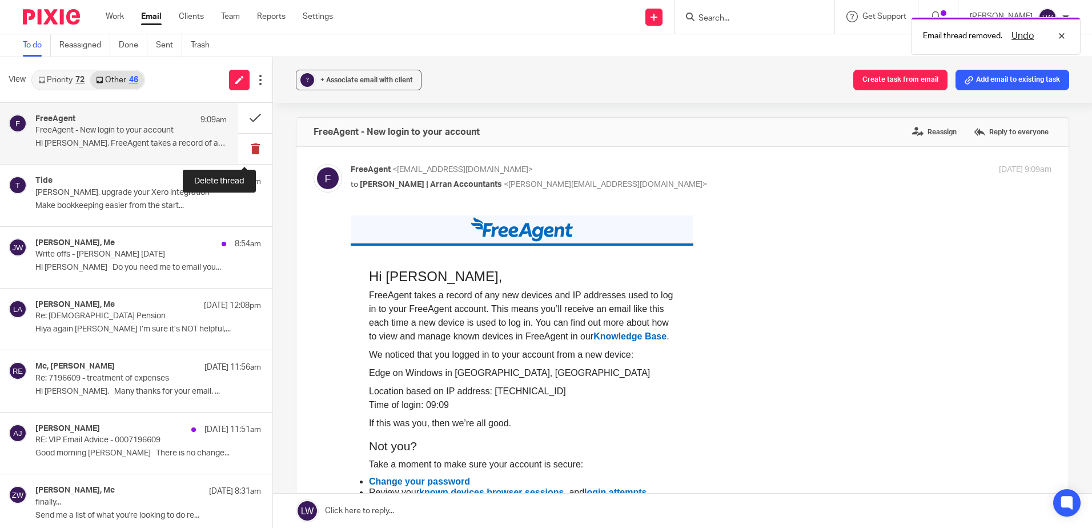
click at [244, 150] on button at bounding box center [255, 149] width 34 height 30
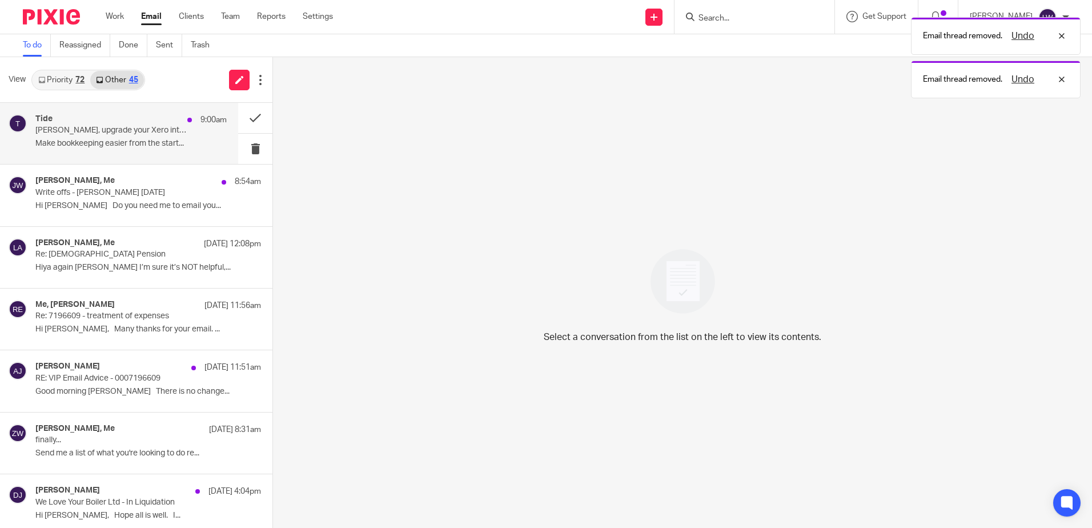
click at [112, 142] on p "Make bookkeeping easier from the start..." at bounding box center [130, 144] width 191 height 10
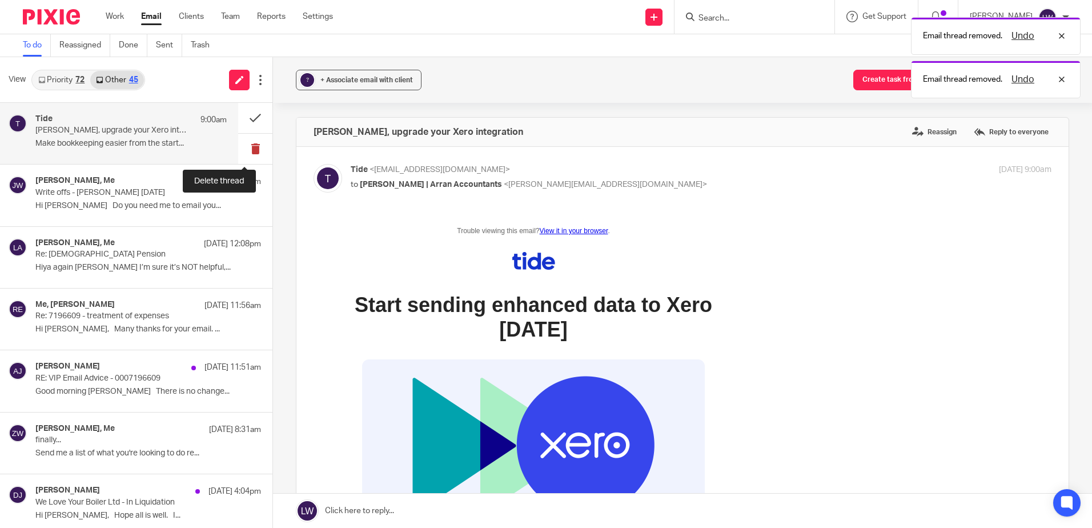
click at [249, 148] on button at bounding box center [255, 149] width 34 height 30
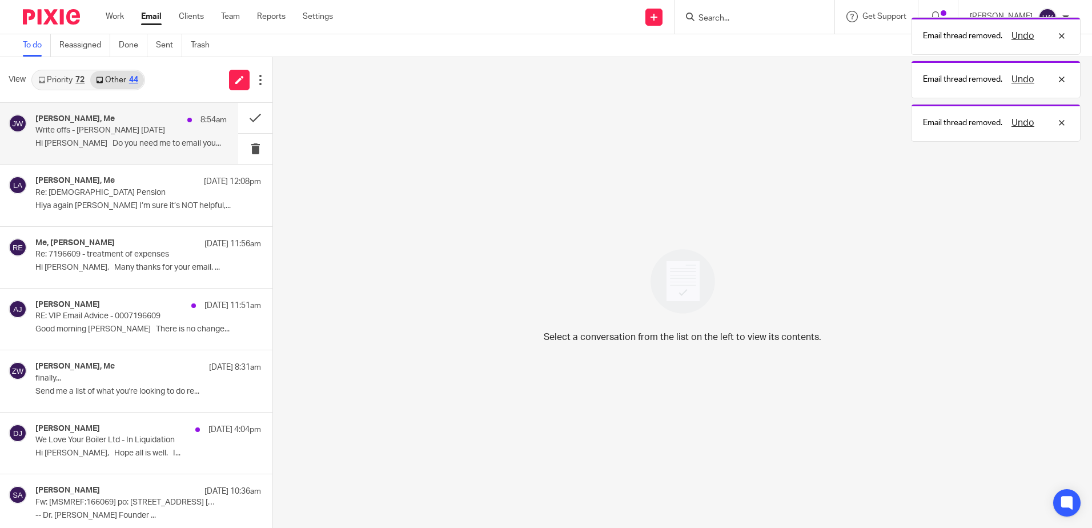
click at [83, 140] on p "Hi Lorna Do you need me to email you..." at bounding box center [130, 144] width 191 height 10
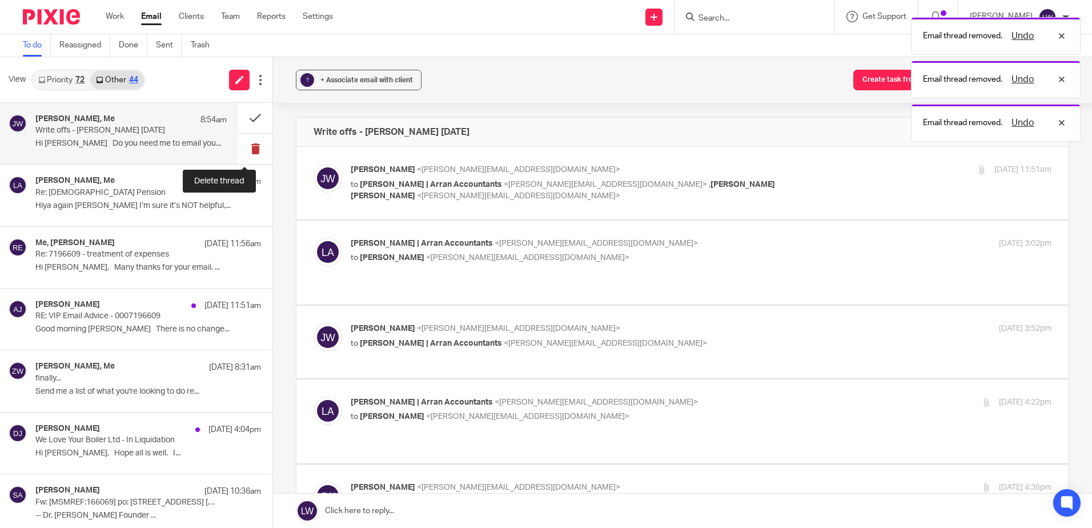
click at [240, 148] on button at bounding box center [255, 149] width 34 height 30
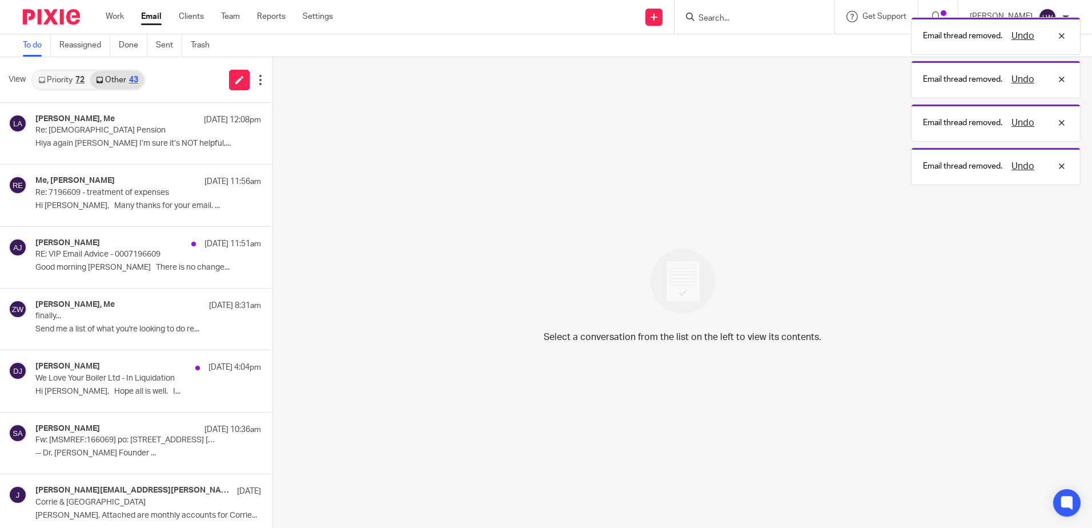
click at [53, 88] on link "Priority 72" at bounding box center [62, 80] width 58 height 18
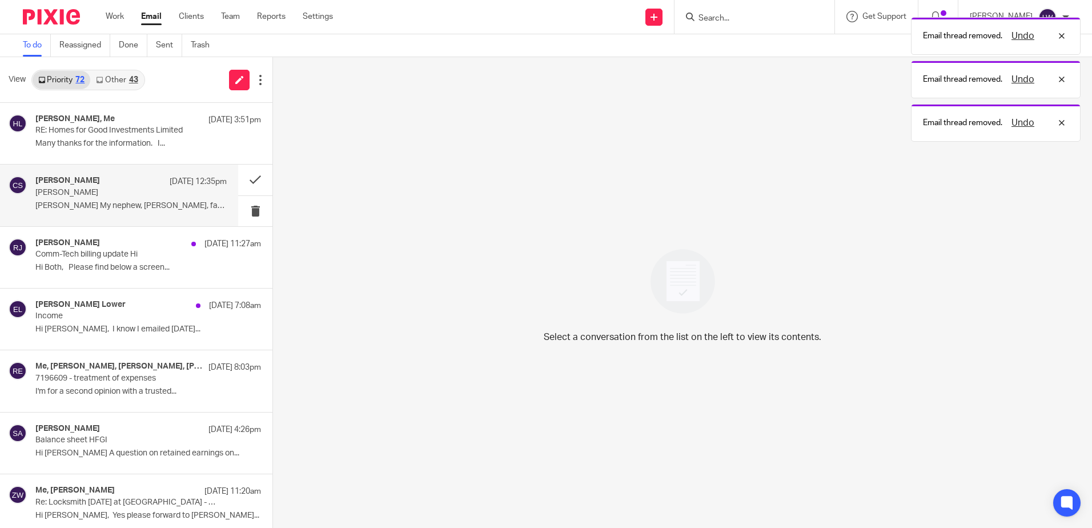
click at [116, 190] on p "James Slater" at bounding box center [111, 193] width 153 height 10
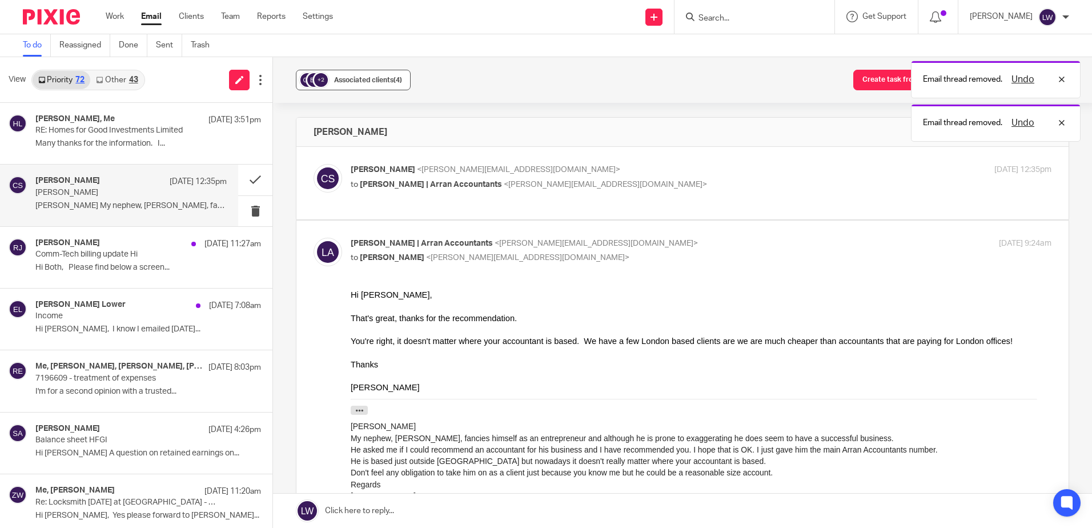
click at [344, 82] on span "Associated clients (4)" at bounding box center [368, 80] width 68 height 7
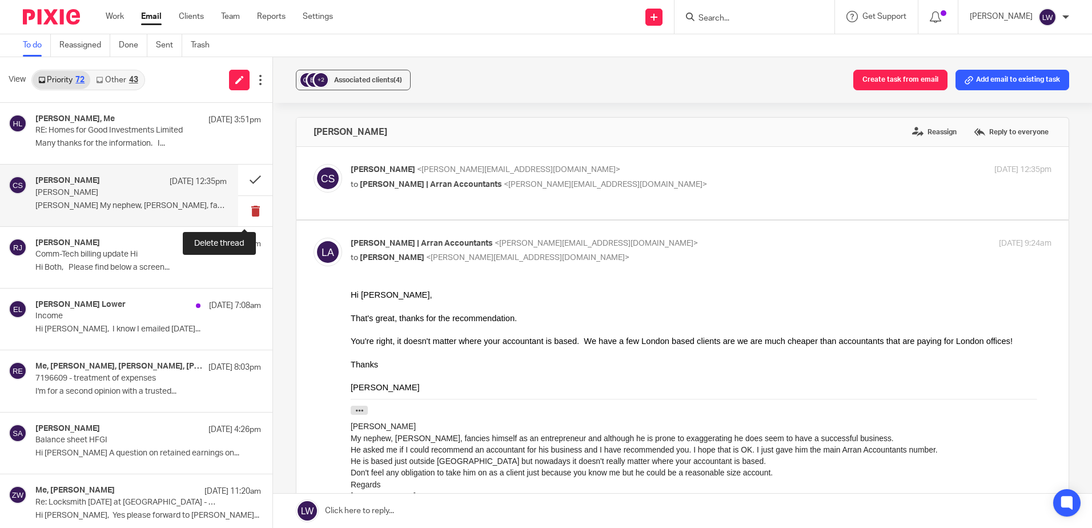
click at [242, 214] on button at bounding box center [255, 211] width 34 height 30
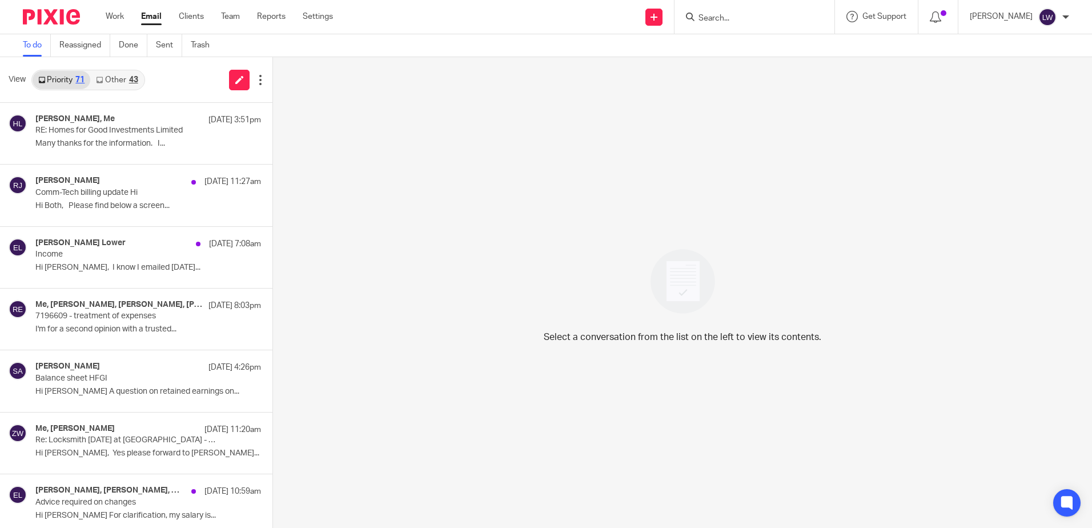
click at [159, 19] on link "Email" at bounding box center [151, 16] width 21 height 11
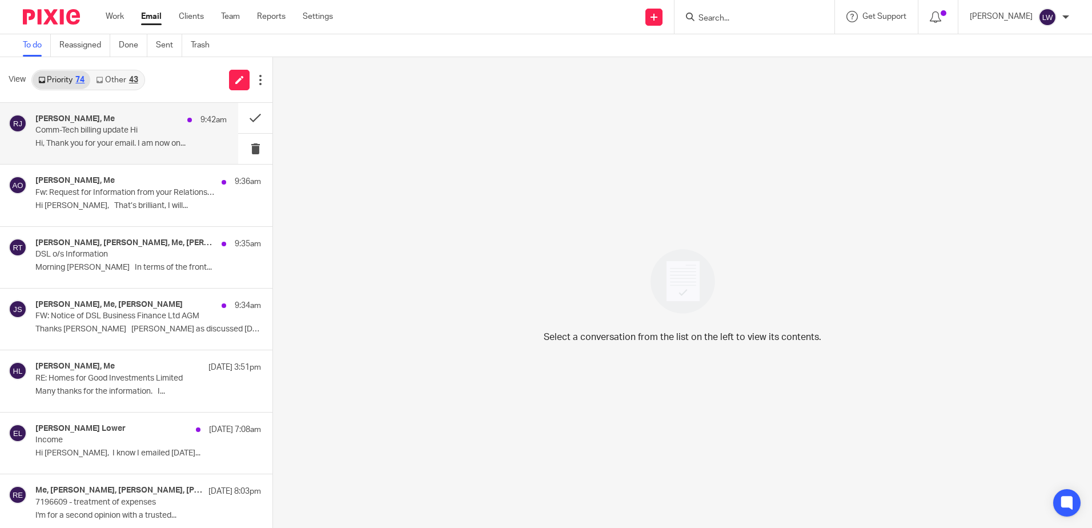
click at [119, 139] on p "Hi, Thank you for your email. I am now on..." at bounding box center [130, 144] width 191 height 10
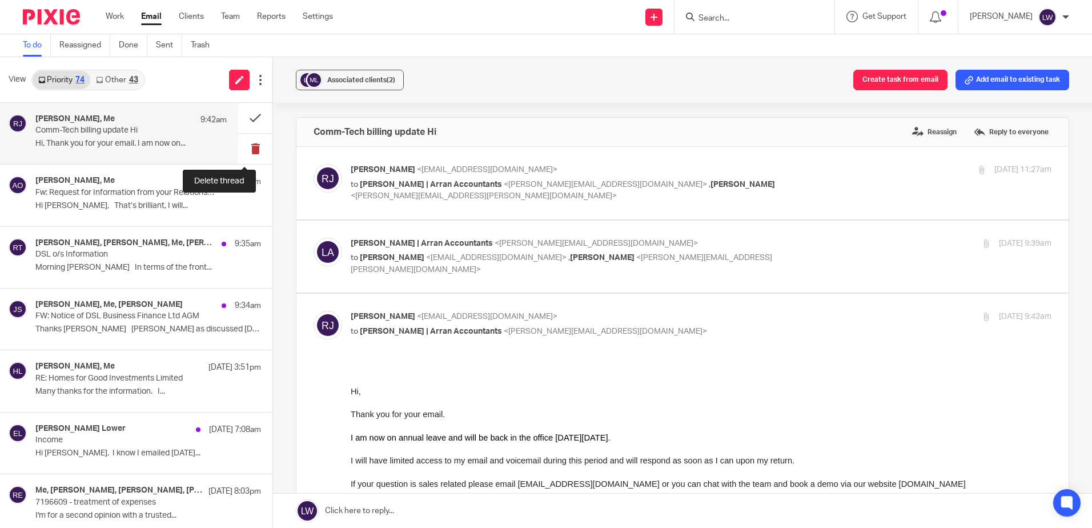
click at [248, 149] on button at bounding box center [255, 149] width 34 height 30
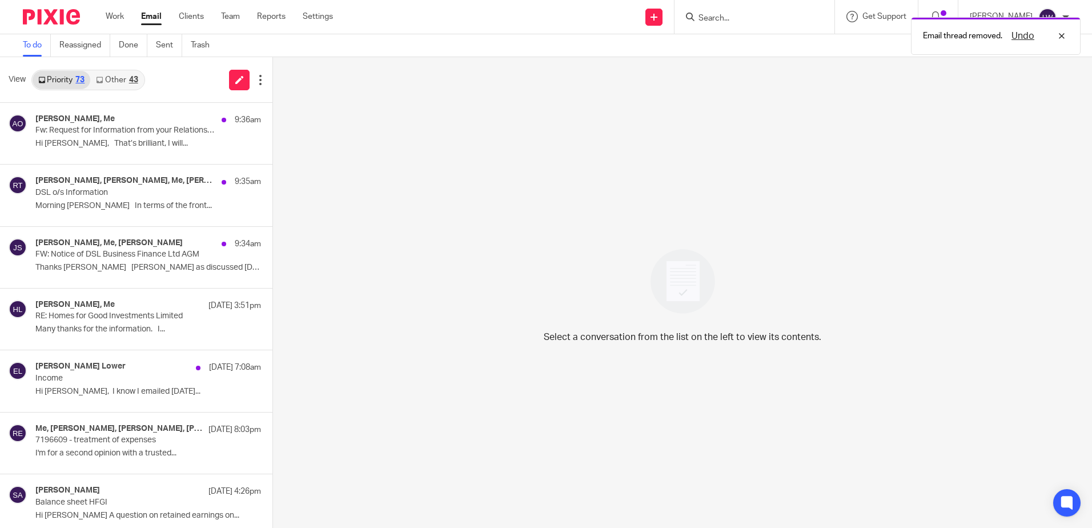
click at [106, 142] on p "Hi [PERSON_NAME], That’s brilliant, I will..." at bounding box center [148, 144] width 226 height 10
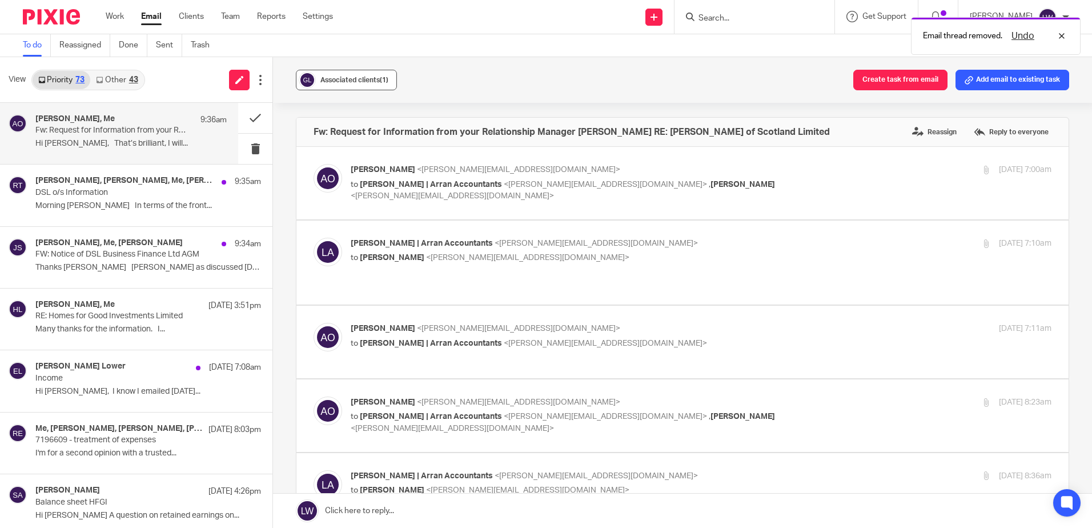
click at [359, 75] on div "Associated clients (1)" at bounding box center [354, 79] width 68 height 11
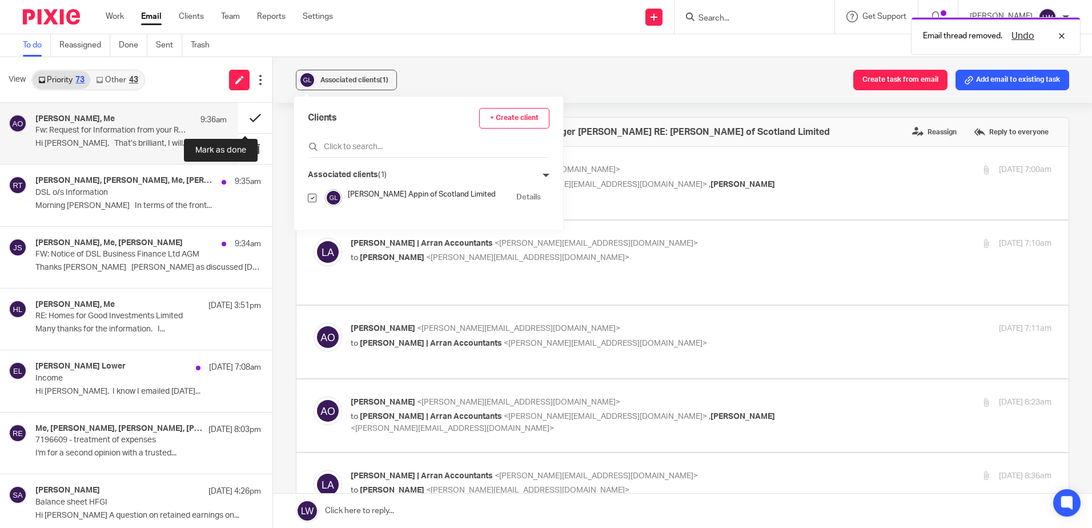
click at [243, 114] on button at bounding box center [255, 118] width 34 height 30
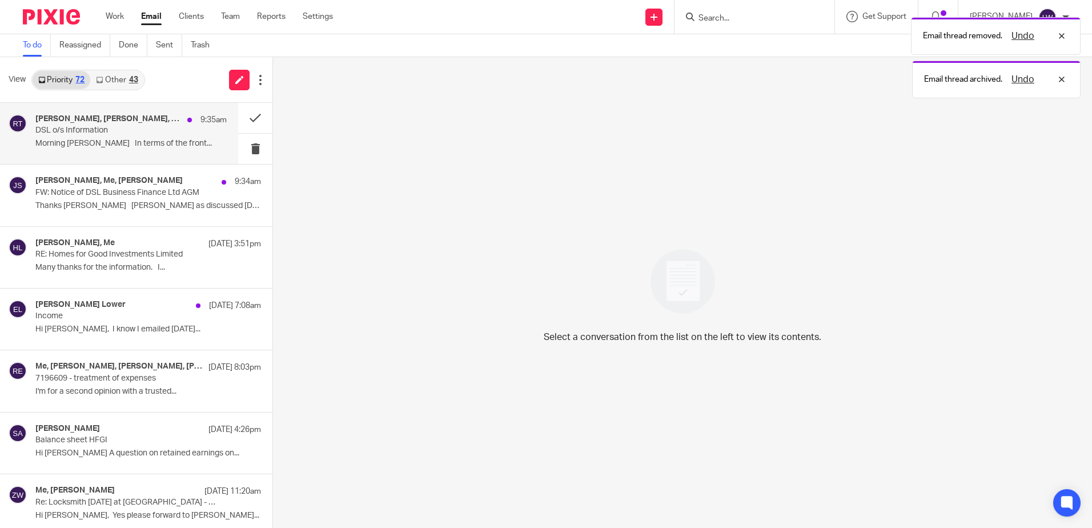
click at [90, 151] on div "[PERSON_NAME], [PERSON_NAME], Me, [PERSON_NAME] 9:35am DSL o/s Information Morn…" at bounding box center [130, 133] width 191 height 38
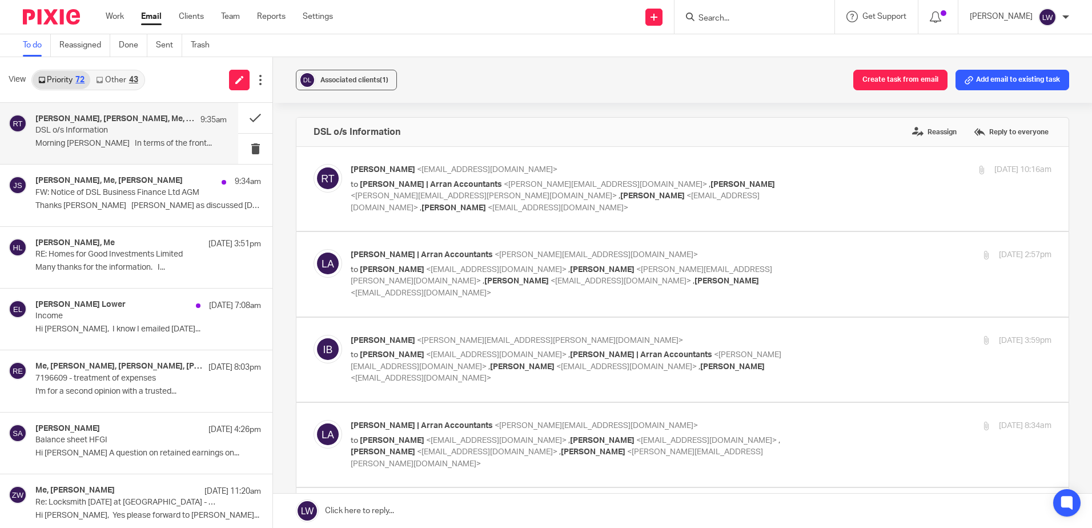
click at [149, 22] on link "Email" at bounding box center [151, 16] width 21 height 11
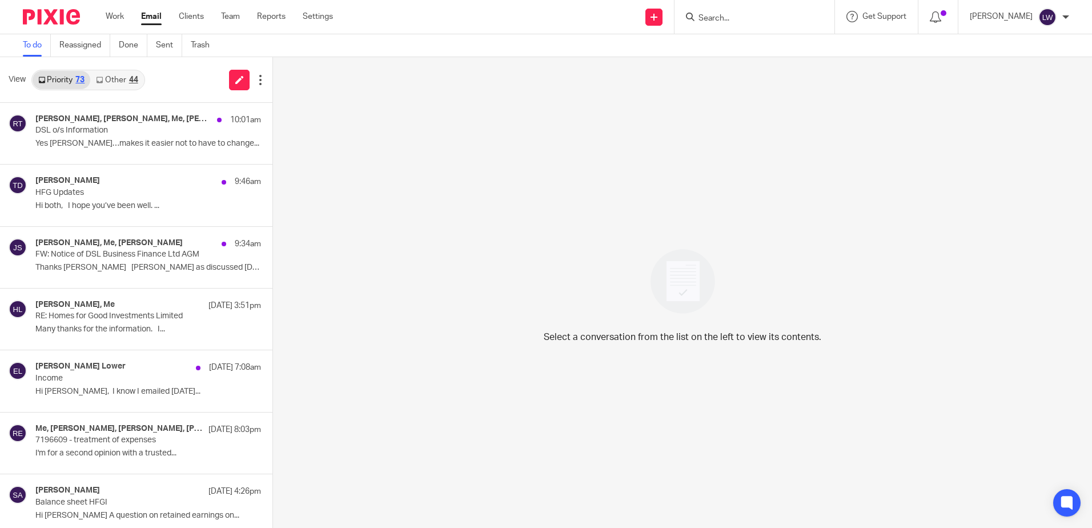
click at [152, 22] on link "Email" at bounding box center [151, 16] width 21 height 11
click at [115, 132] on p "DSL o/s Information" at bounding box center [111, 131] width 153 height 10
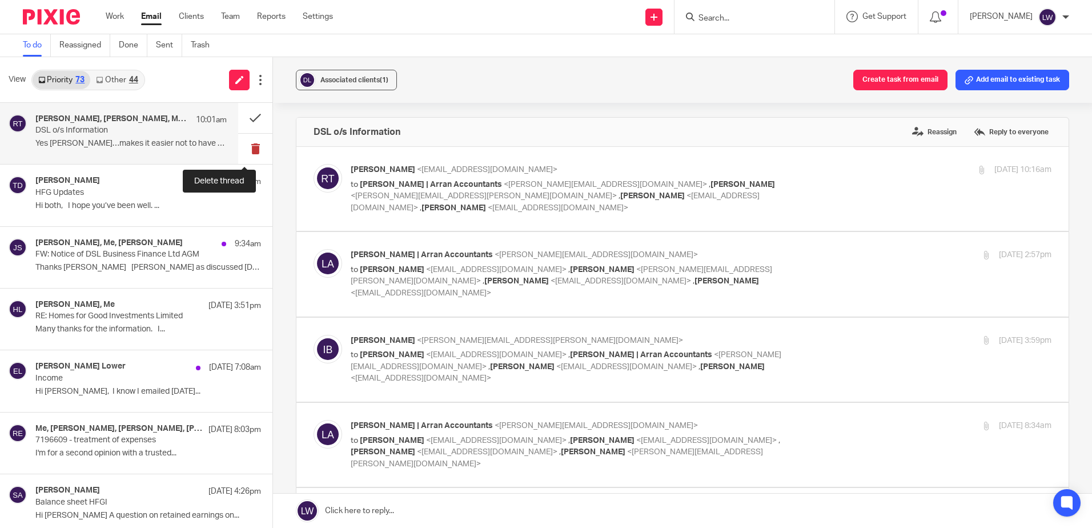
click at [244, 152] on button at bounding box center [255, 149] width 34 height 30
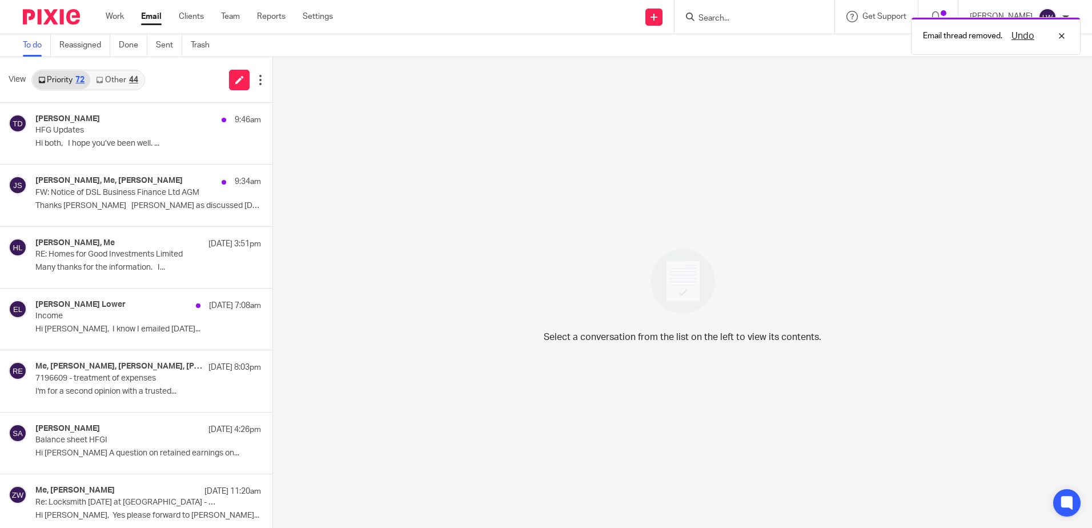
click at [115, 75] on link "Other 44" at bounding box center [116, 80] width 53 height 18
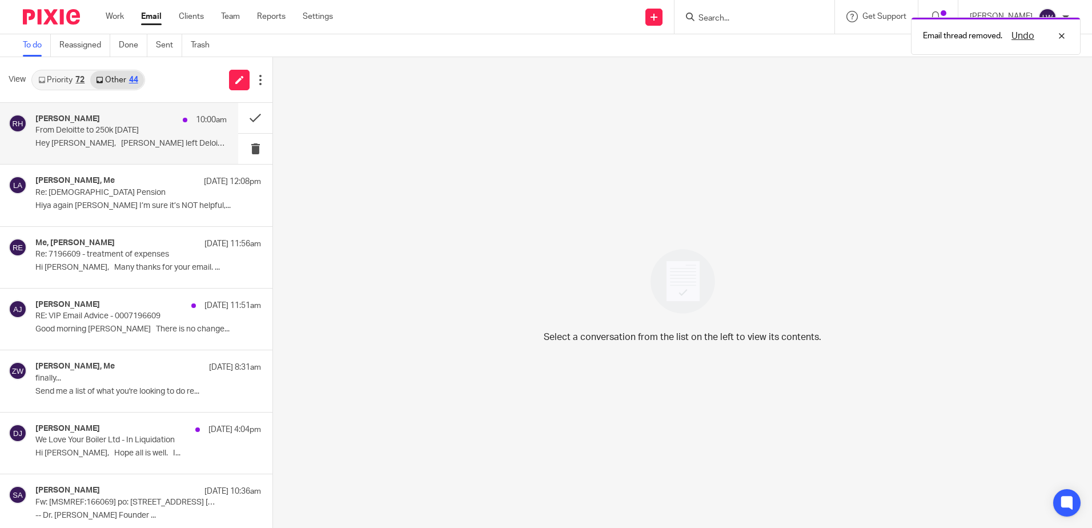
click at [107, 136] on div "Reza Hooda 10:00am From Deloitte to 250k in 4 months Hey Lorna, Hashim left Del…" at bounding box center [130, 133] width 191 height 38
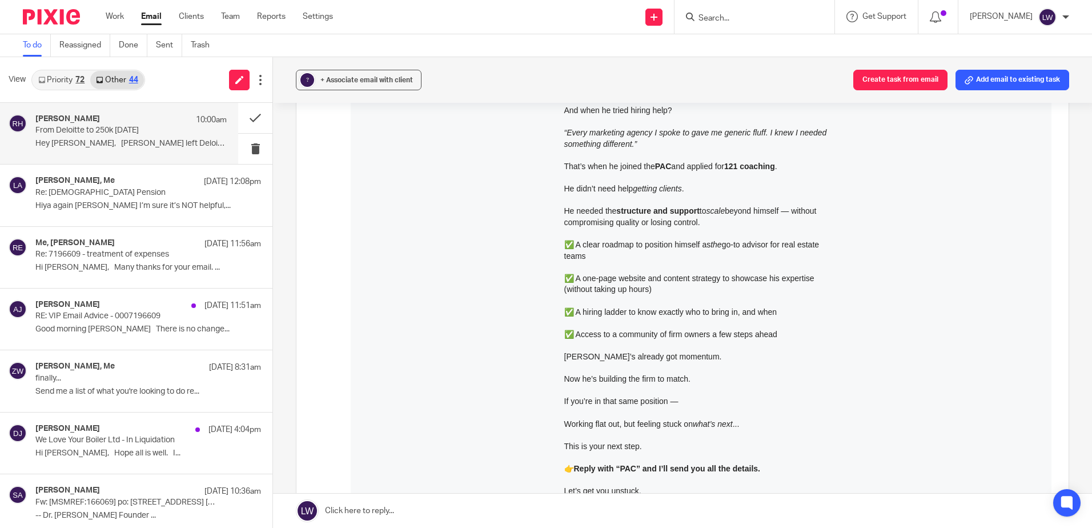
scroll to position [343, 0]
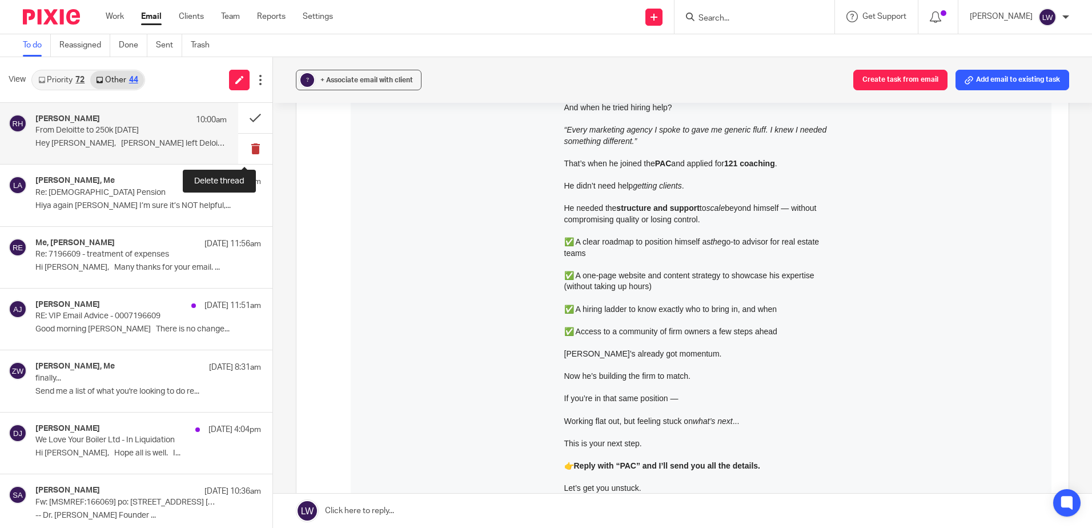
click at [245, 146] on button at bounding box center [255, 149] width 34 height 30
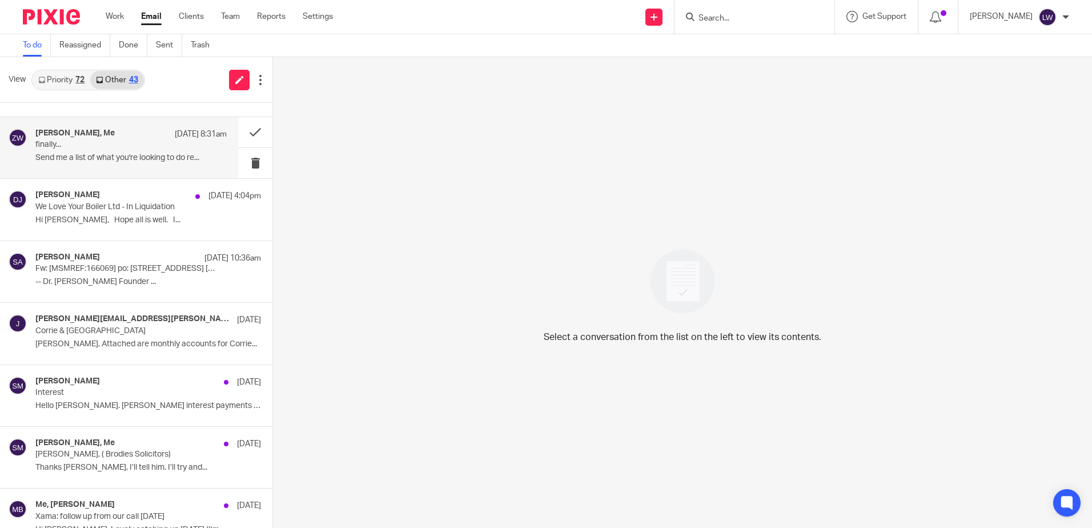
scroll to position [0, 0]
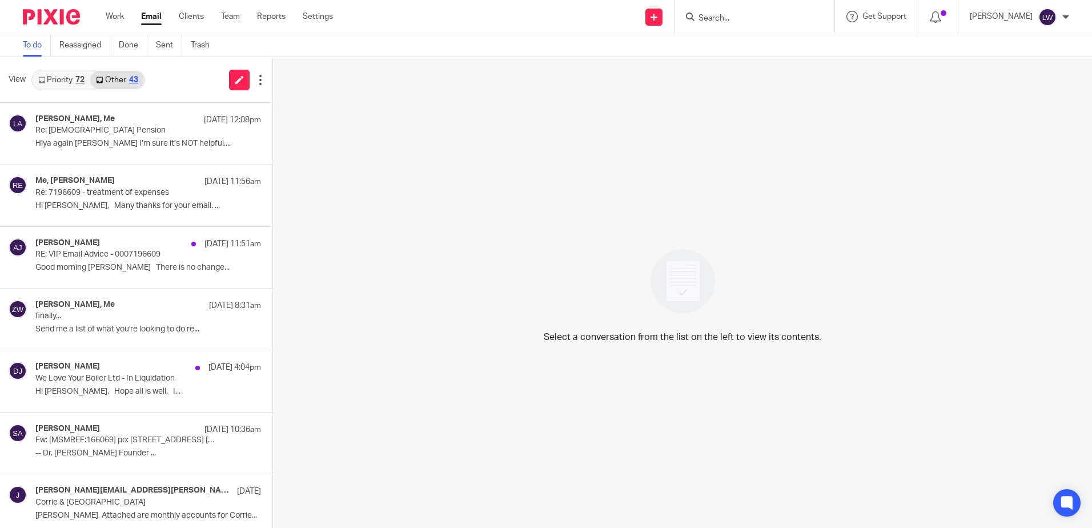
click at [73, 81] on link "Priority 72" at bounding box center [62, 80] width 58 height 18
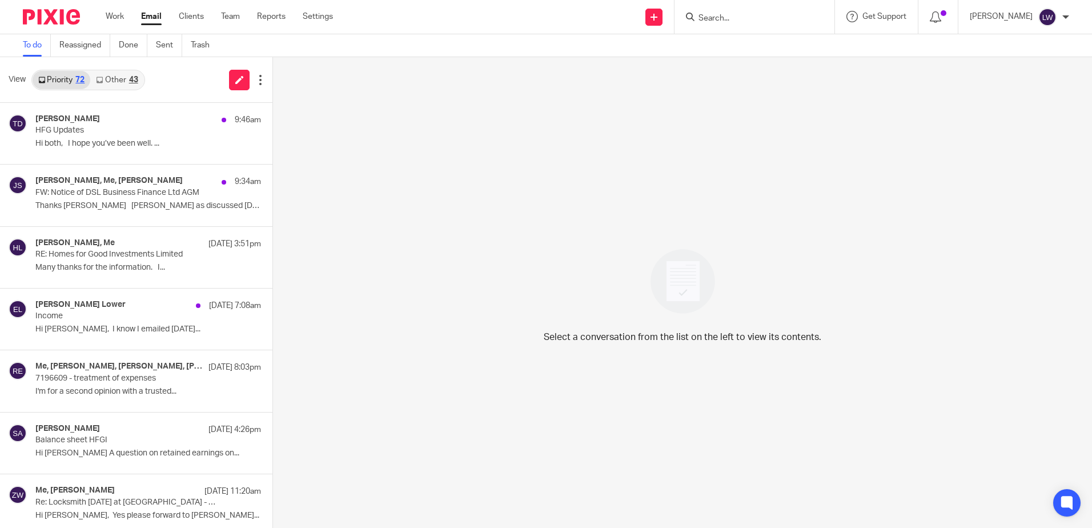
click at [119, 83] on link "Other 43" at bounding box center [116, 80] width 53 height 18
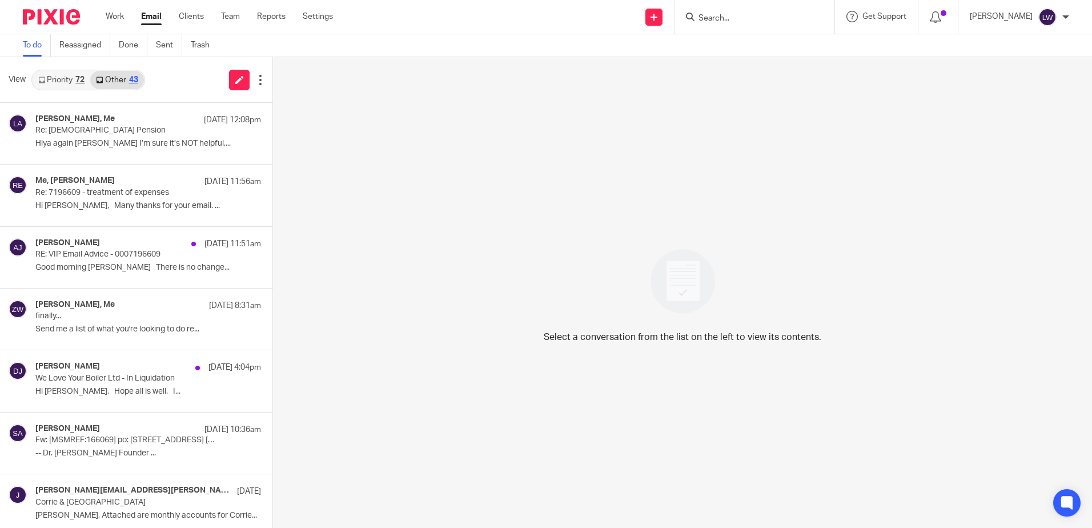
click at [66, 79] on link "Priority 72" at bounding box center [62, 80] width 58 height 18
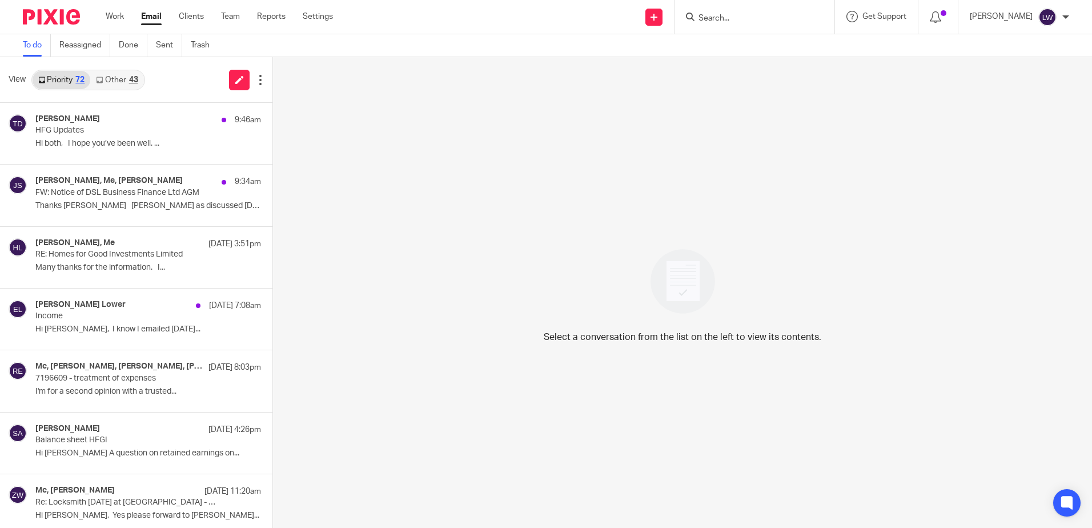
click at [745, 16] on input "Search" at bounding box center [748, 19] width 103 height 10
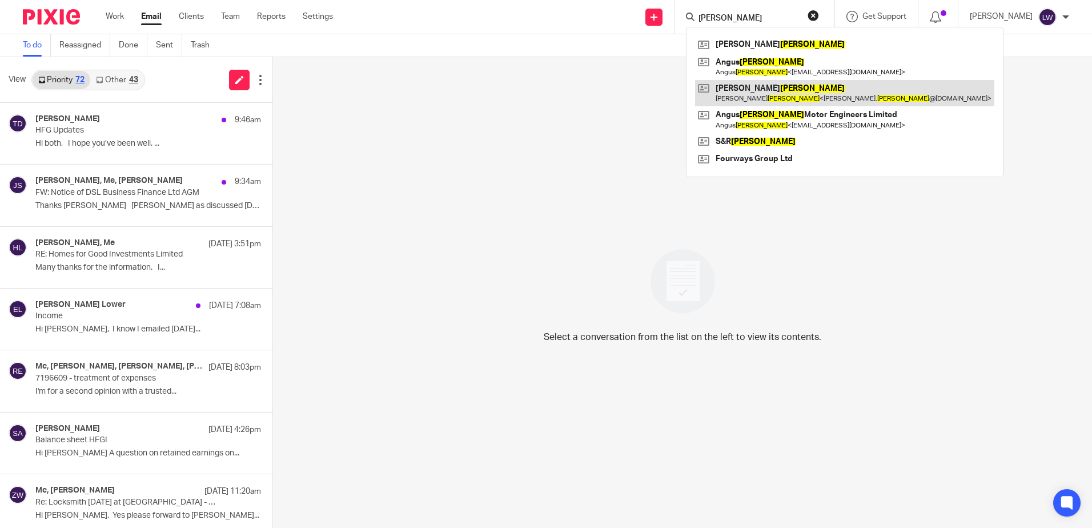
type input "lambie"
click at [785, 98] on link at bounding box center [844, 93] width 299 height 26
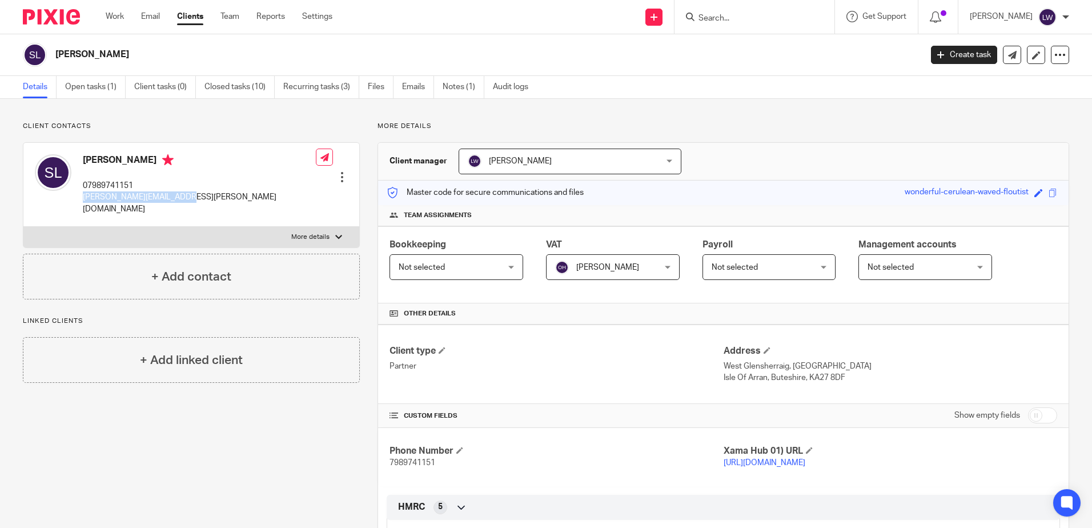
drag, startPoint x: 83, startPoint y: 196, endPoint x: 180, endPoint y: 200, distance: 97.2
click at [180, 200] on div "[PERSON_NAME] 07989741151 [PERSON_NAME][EMAIL_ADDRESS][PERSON_NAME][DOMAIN_NAME…" at bounding box center [191, 185] width 336 height 84
copy p "[PERSON_NAME][EMAIL_ADDRESS][PERSON_NAME][DOMAIN_NAME]"
drag, startPoint x: 152, startPoint y: 14, endPoint x: 163, endPoint y: 23, distance: 13.8
click at [152, 14] on link "Email" at bounding box center [150, 16] width 19 height 11
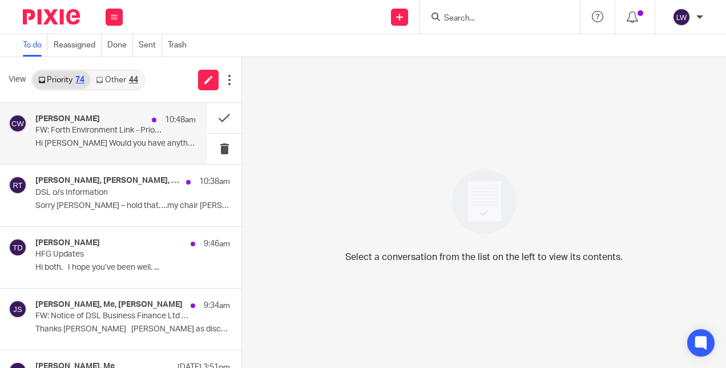
click at [74, 143] on p "Hi [PERSON_NAME] Would you have anything – [PERSON_NAME], I..." at bounding box center [115, 144] width 160 height 10
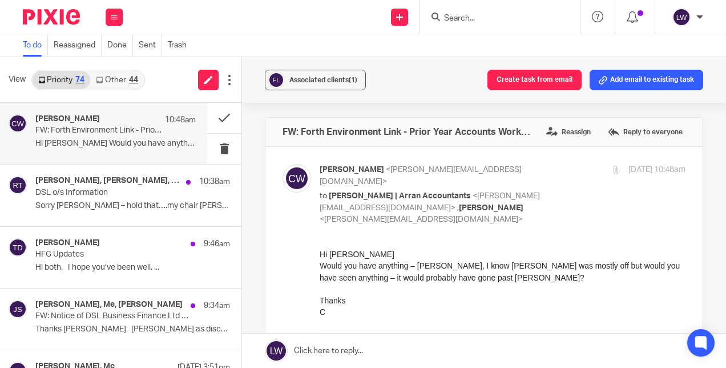
click at [131, 137] on div "[PERSON_NAME] 10:48am FW: Forth Environment Link - Prior Year Accounts Workings…" at bounding box center [115, 133] width 160 height 38
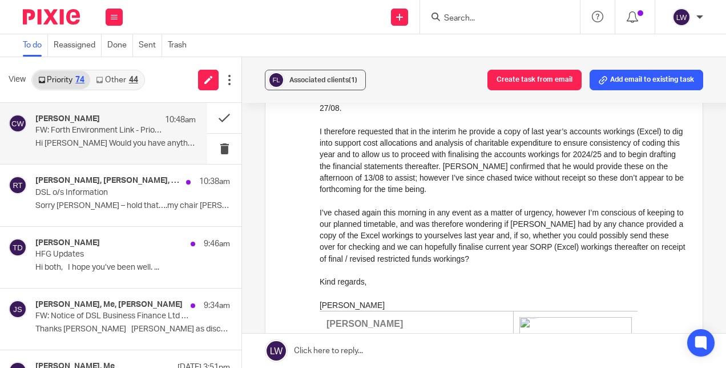
scroll to position [468, 0]
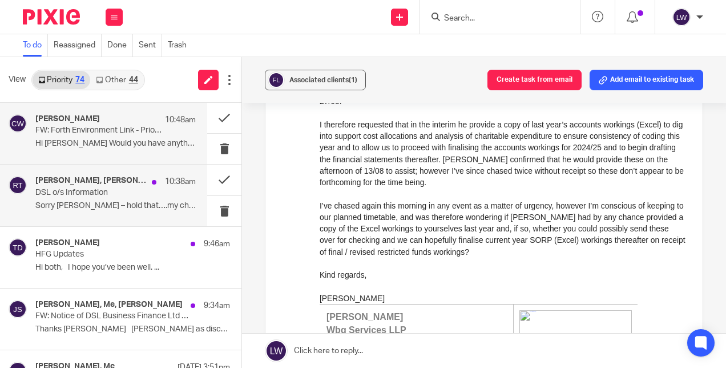
click at [74, 196] on p "DSL o/s Information" at bounding box center [99, 193] width 128 height 10
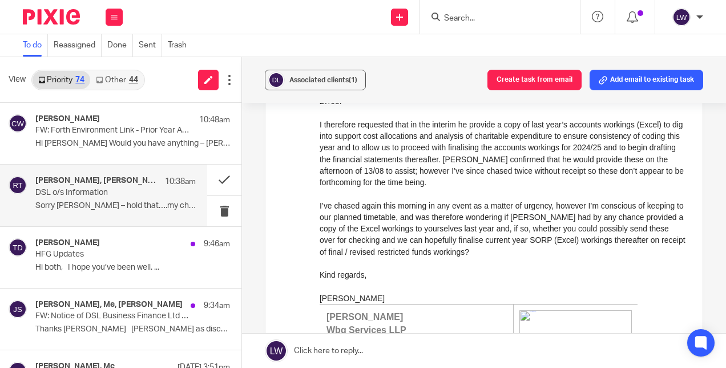
click at [74, 196] on p "DSL o/s Information" at bounding box center [99, 193] width 128 height 10
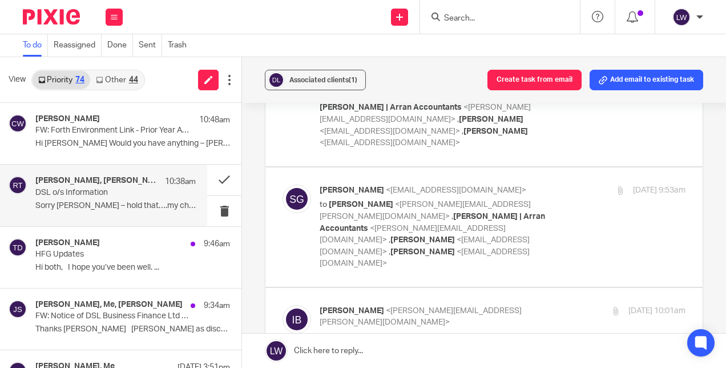
scroll to position [1215, 0]
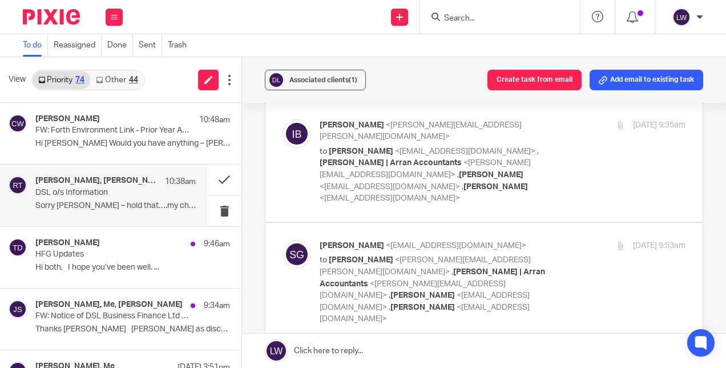
click at [207, 216] on button at bounding box center [224, 211] width 34 height 30
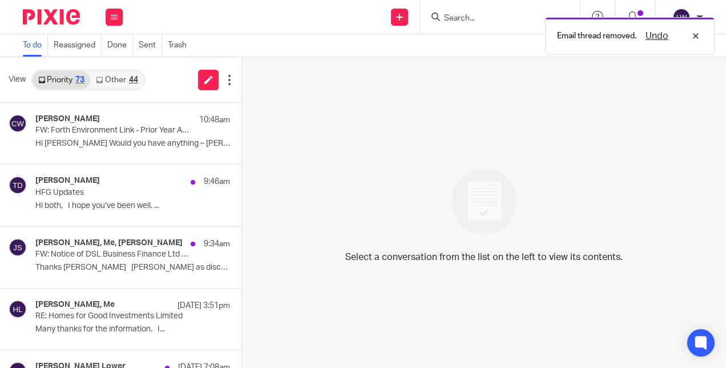
click at [118, 79] on link "Other 44" at bounding box center [116, 80] width 53 height 18
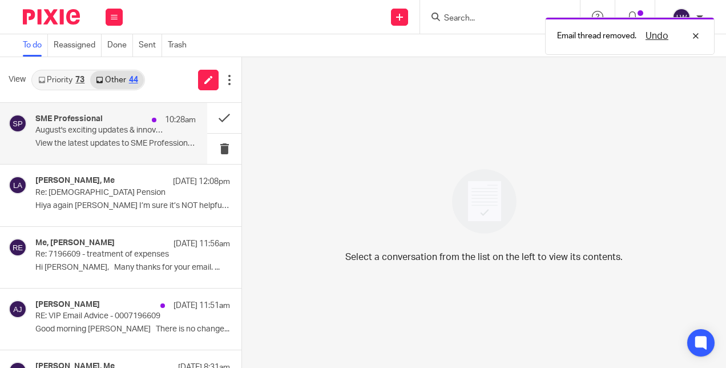
click at [83, 135] on p "August's exciting updates & innovations" at bounding box center [99, 131] width 128 height 10
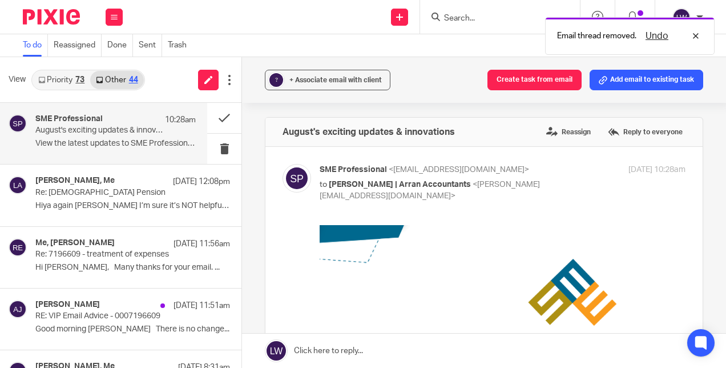
scroll to position [0, 0]
click at [208, 153] on button at bounding box center [224, 149] width 34 height 30
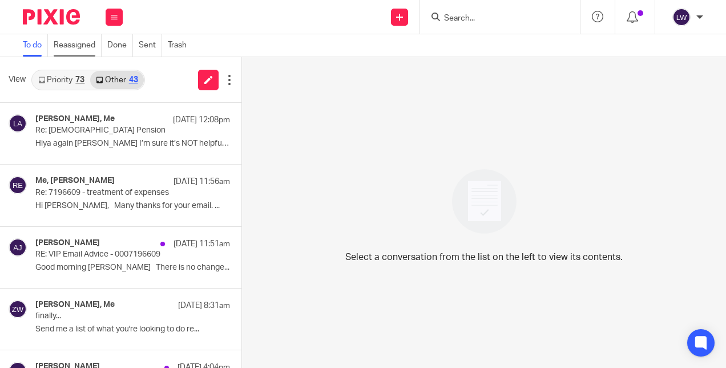
drag, startPoint x: 70, startPoint y: 71, endPoint x: 82, endPoint y: 55, distance: 20.3
click at [70, 71] on link "Priority 73" at bounding box center [62, 80] width 58 height 18
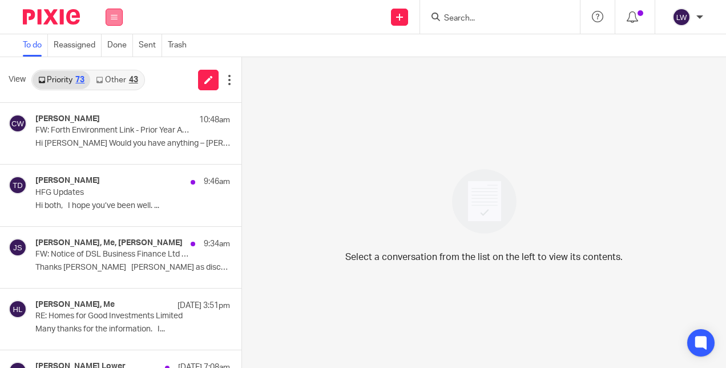
click at [108, 23] on button at bounding box center [114, 17] width 17 height 17
click at [106, 71] on link "Email" at bounding box center [109, 70] width 21 height 8
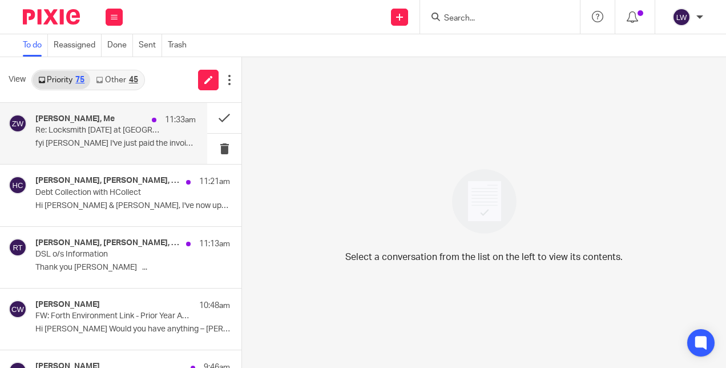
click at [107, 133] on p "Re: Locksmith [DATE] at [GEOGRAPHIC_DATA] - [GEOGRAPHIC_DATA] Properties" at bounding box center [99, 131] width 128 height 10
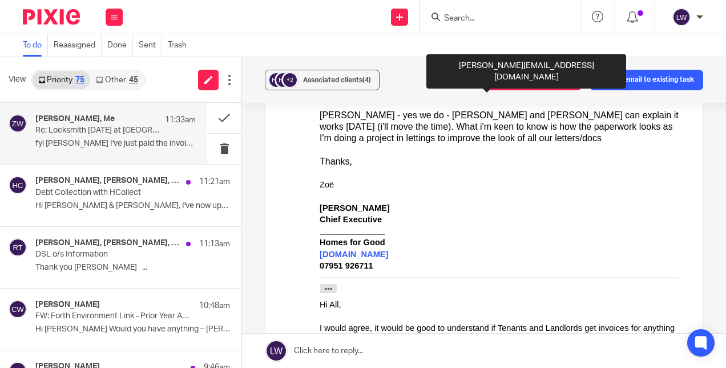
scroll to position [343, 0]
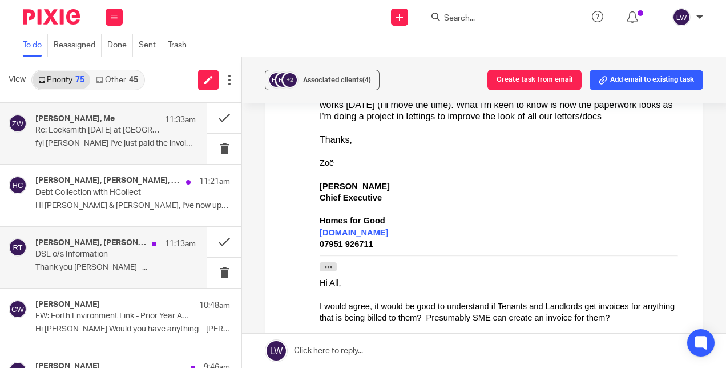
click at [191, 270] on div "Scott Gillon, Iain Burnside, Me, Ryan Tennant 11:13am DSL o/s Information Thank…" at bounding box center [103, 257] width 207 height 61
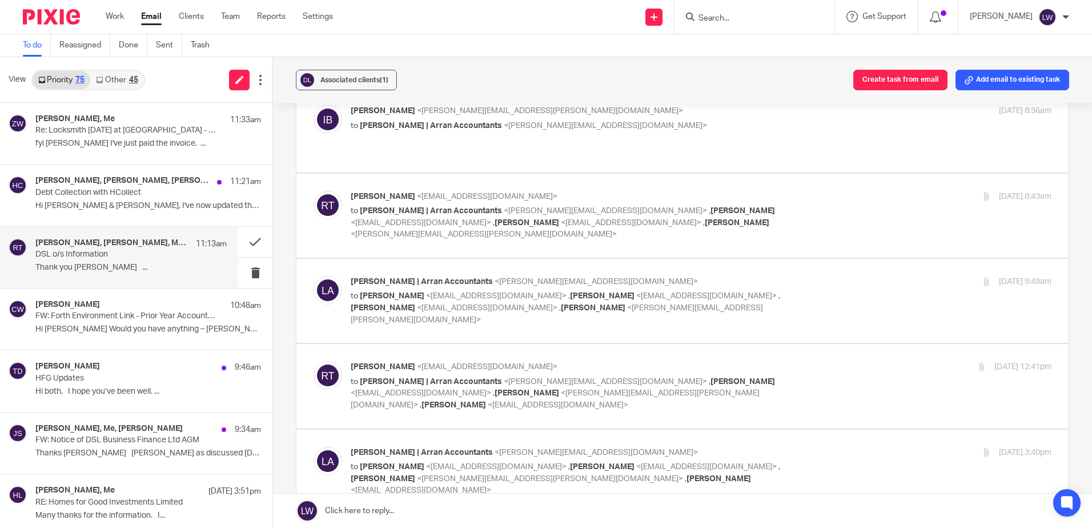
scroll to position [352, 0]
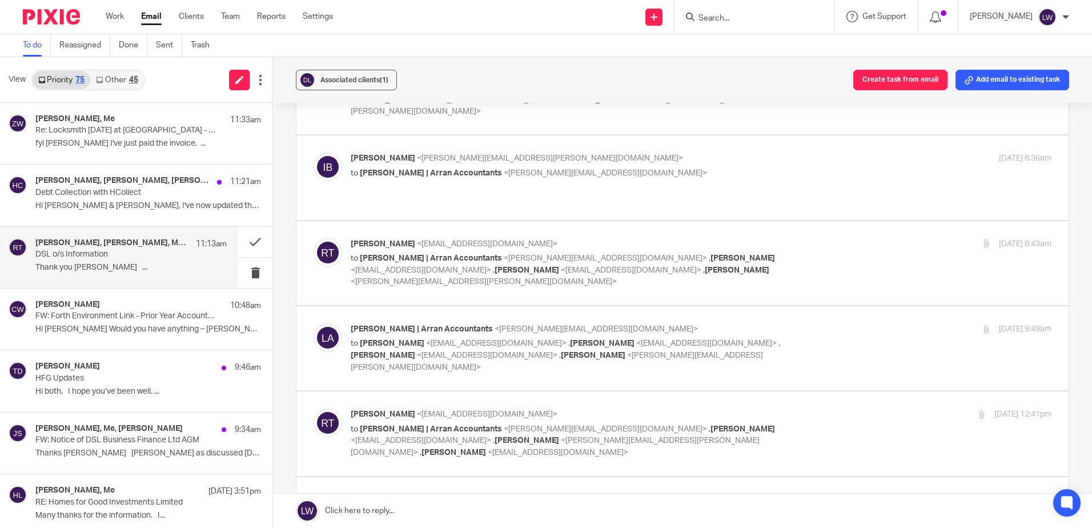
click at [149, 21] on link "Email" at bounding box center [151, 16] width 21 height 11
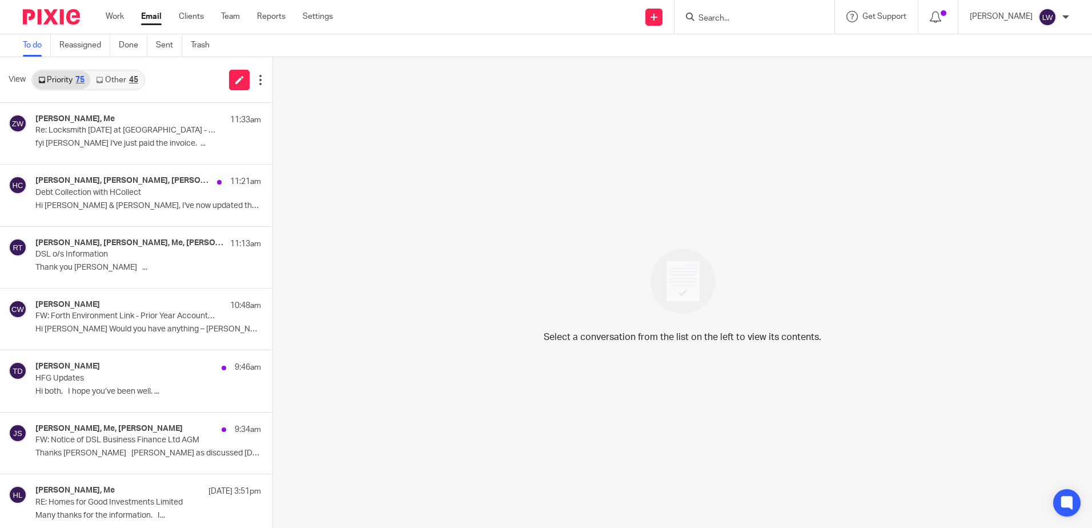
click at [126, 75] on link "Other 45" at bounding box center [116, 80] width 53 height 18
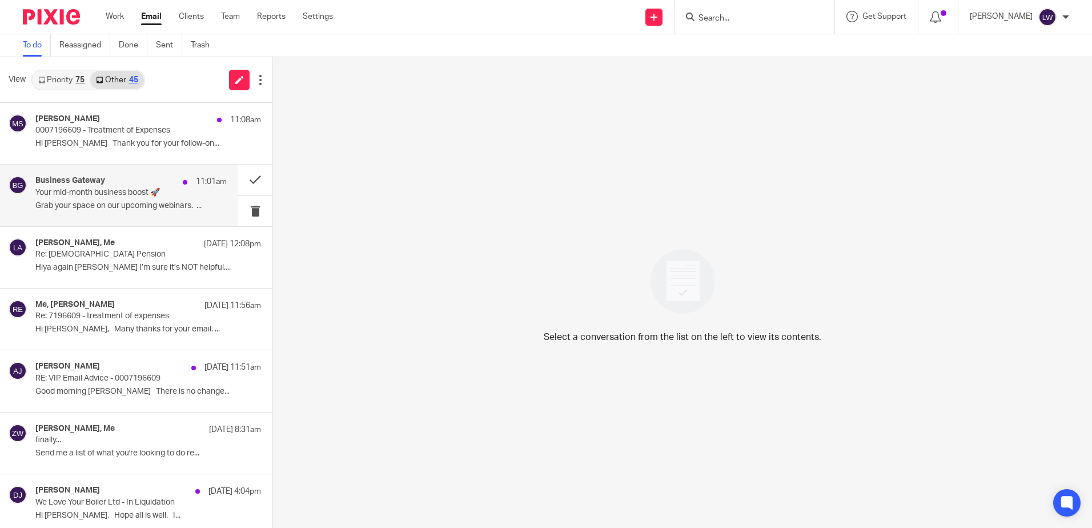
click at [145, 202] on p "Grab your space on our upcoming webinars. ‌ ‌..." at bounding box center [130, 206] width 191 height 10
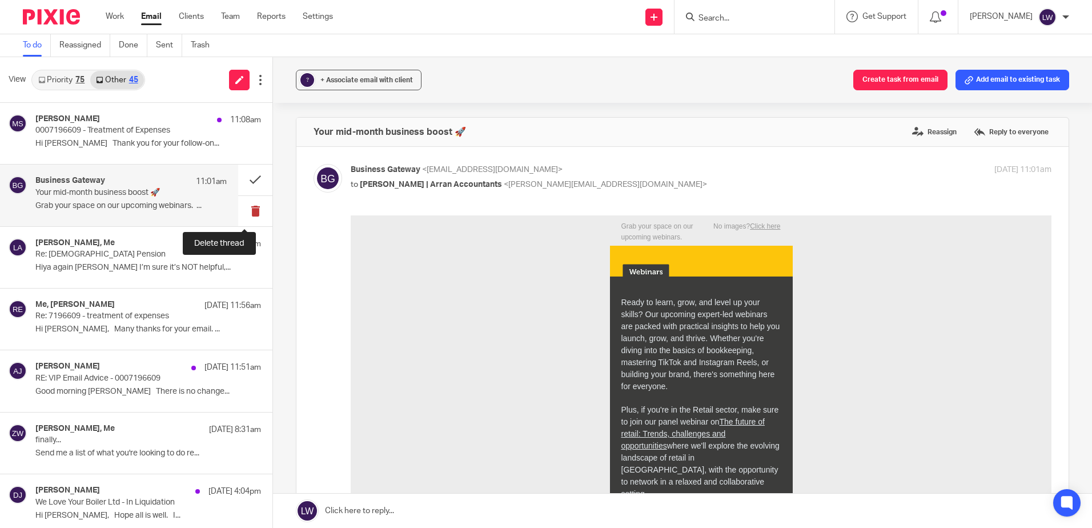
click at [244, 211] on button at bounding box center [255, 211] width 34 height 30
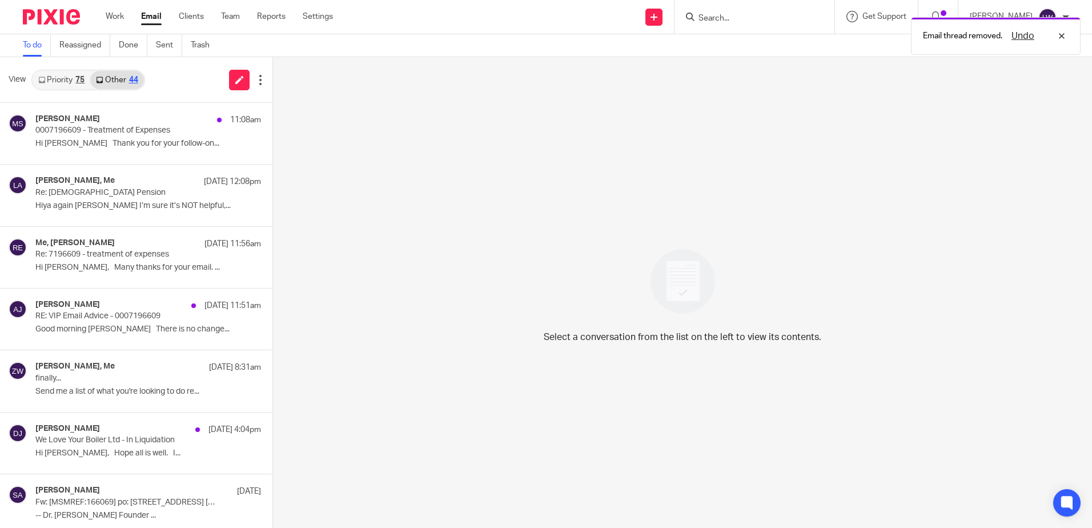
click at [59, 79] on link "Priority 75" at bounding box center [62, 80] width 58 height 18
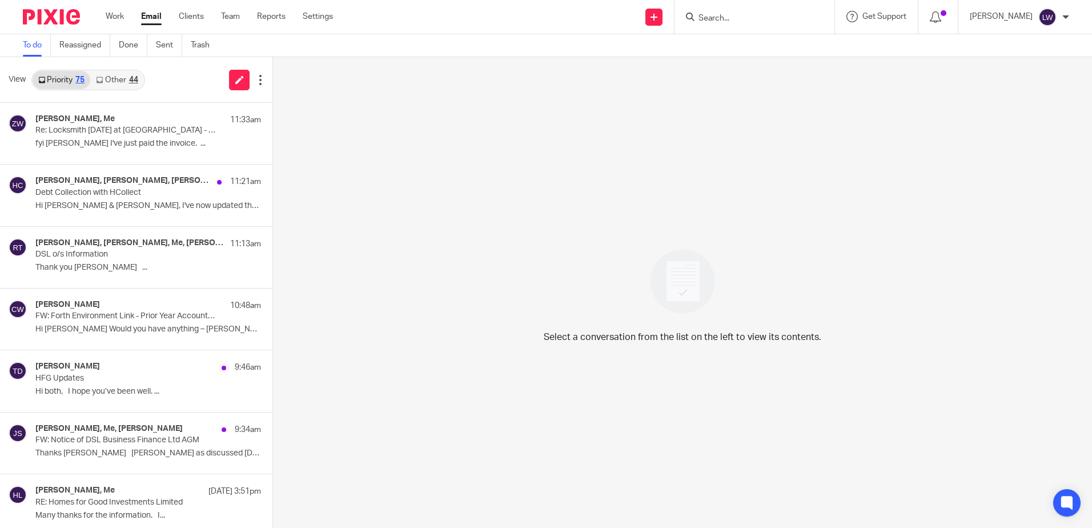
click at [742, 19] on input "Search" at bounding box center [748, 19] width 103 height 10
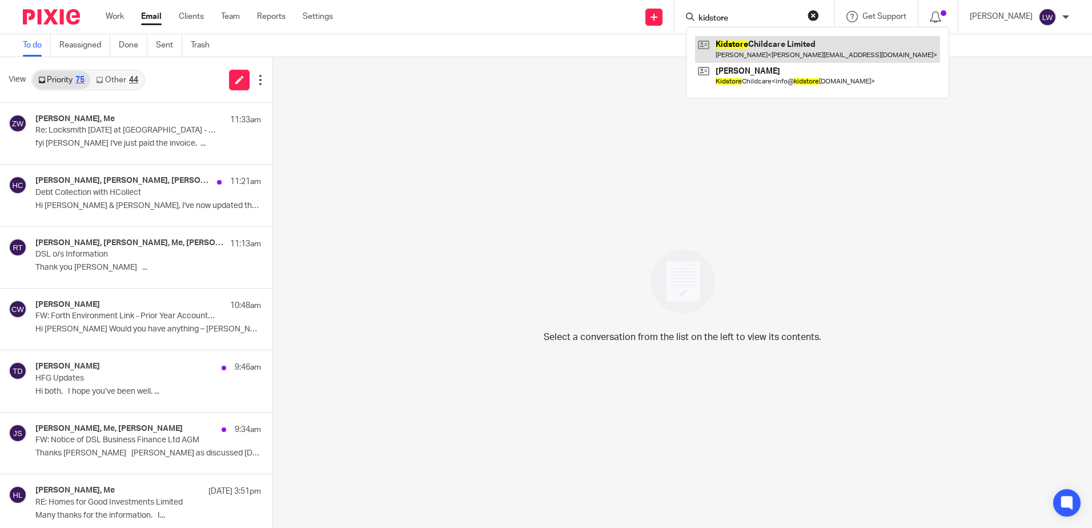
type input "kidstore"
click at [753, 44] on link at bounding box center [817, 49] width 245 height 26
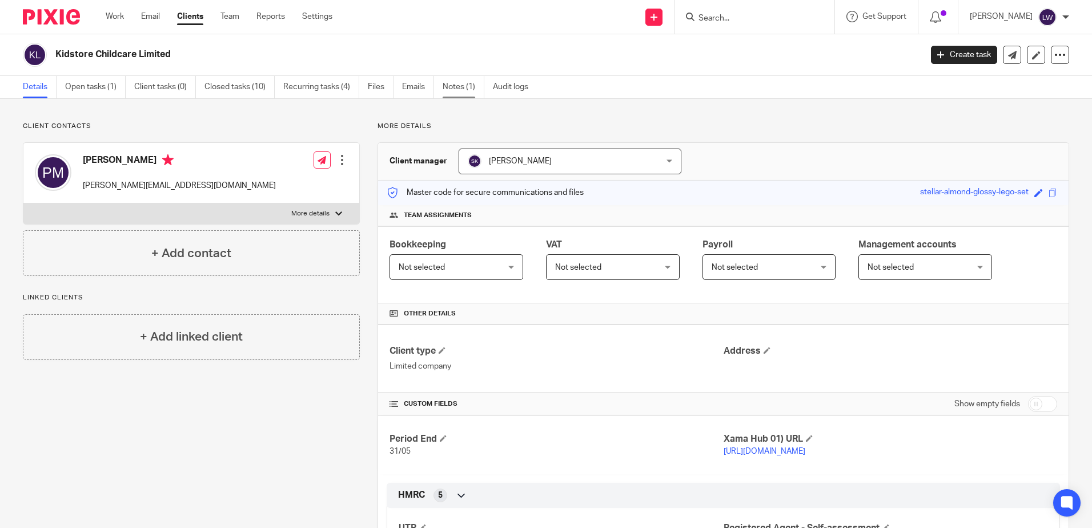
click at [464, 81] on link "Notes (1)" at bounding box center [464, 87] width 42 height 22
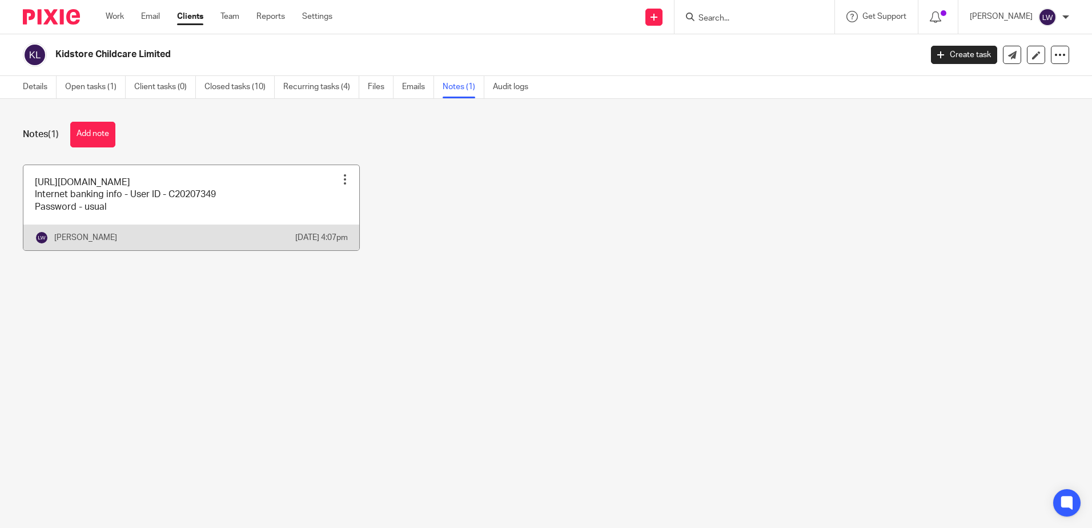
click at [174, 195] on link at bounding box center [191, 207] width 336 height 85
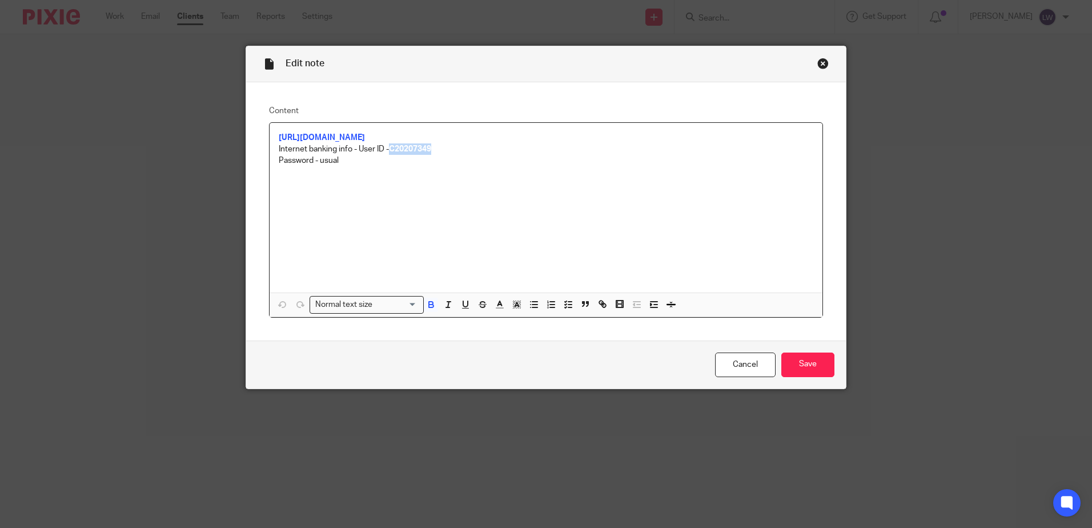
drag, startPoint x: 389, startPoint y: 147, endPoint x: 431, endPoint y: 150, distance: 42.4
click at [431, 150] on p "Internet banking info - User ID - C20207349" at bounding box center [546, 148] width 534 height 11
copy strong "C20207349"
click at [730, 363] on link "Cancel" at bounding box center [745, 364] width 61 height 25
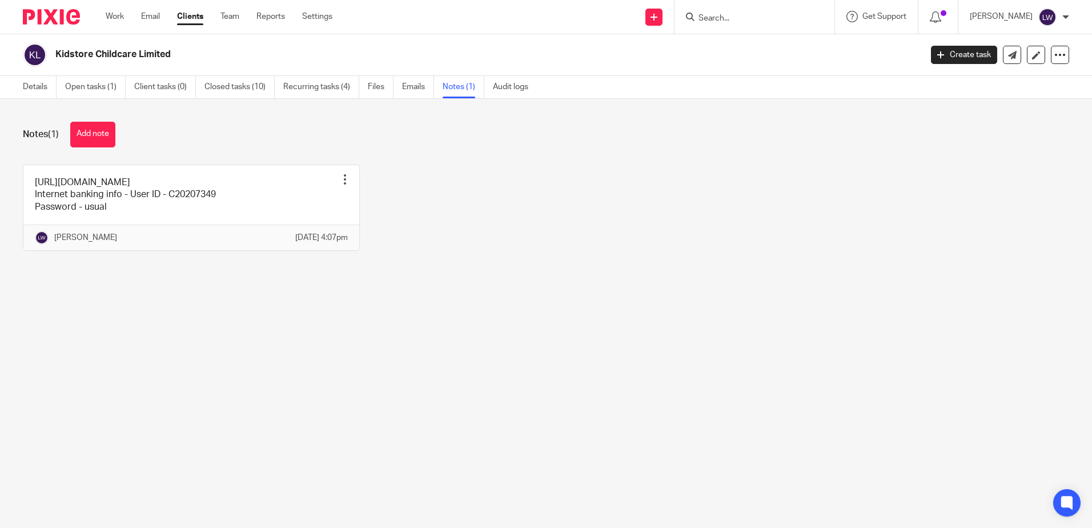
click at [759, 18] on input "Search" at bounding box center [748, 19] width 103 height 10
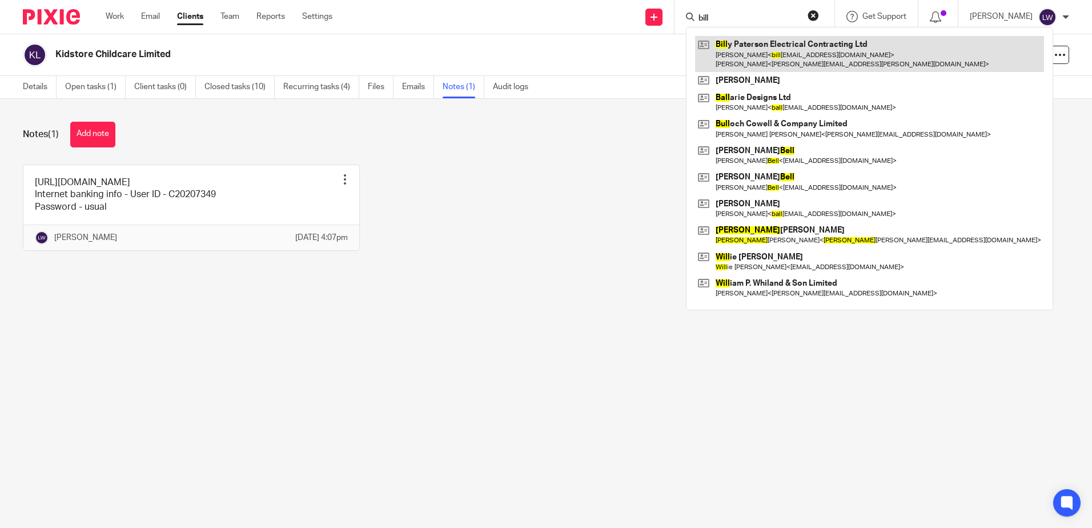
type input "bill"
click at [813, 56] on link at bounding box center [869, 53] width 349 height 35
